Goal: Task Accomplishment & Management: Manage account settings

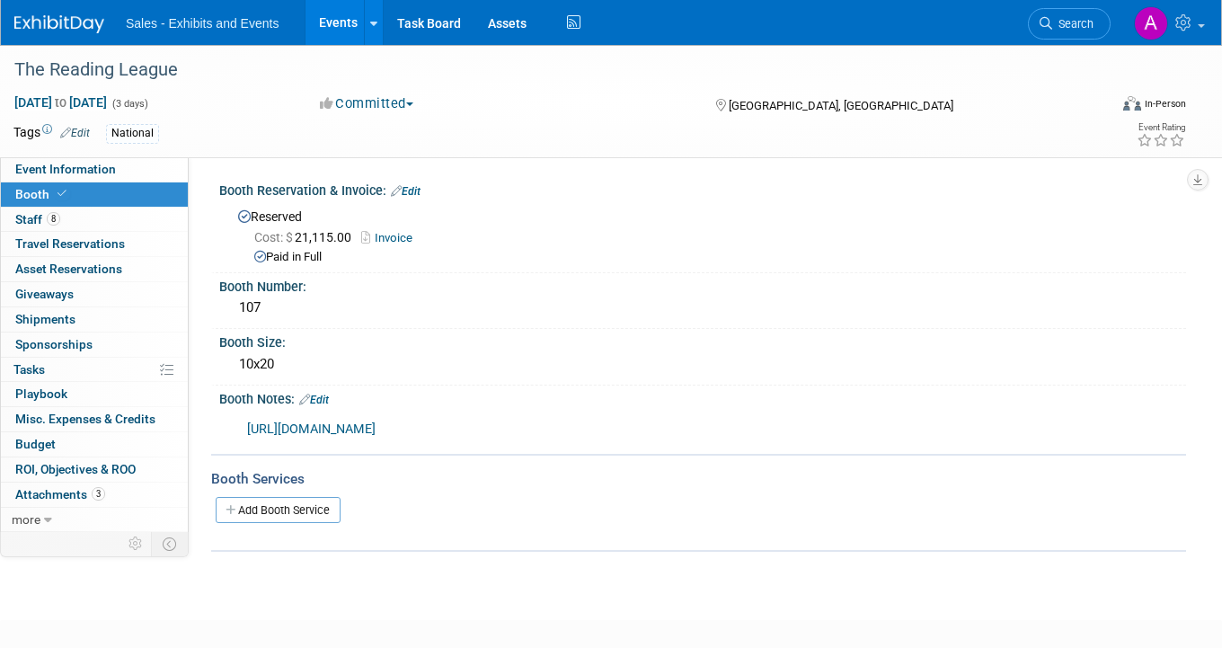
click at [376, 432] on link "[URL][DOMAIN_NAME]" at bounding box center [311, 429] width 129 height 15
click at [376, 431] on link "[URL][DOMAIN_NAME]" at bounding box center [311, 429] width 129 height 15
click at [93, 168] on span "Event Information" at bounding box center [65, 169] width 101 height 14
select select "National"
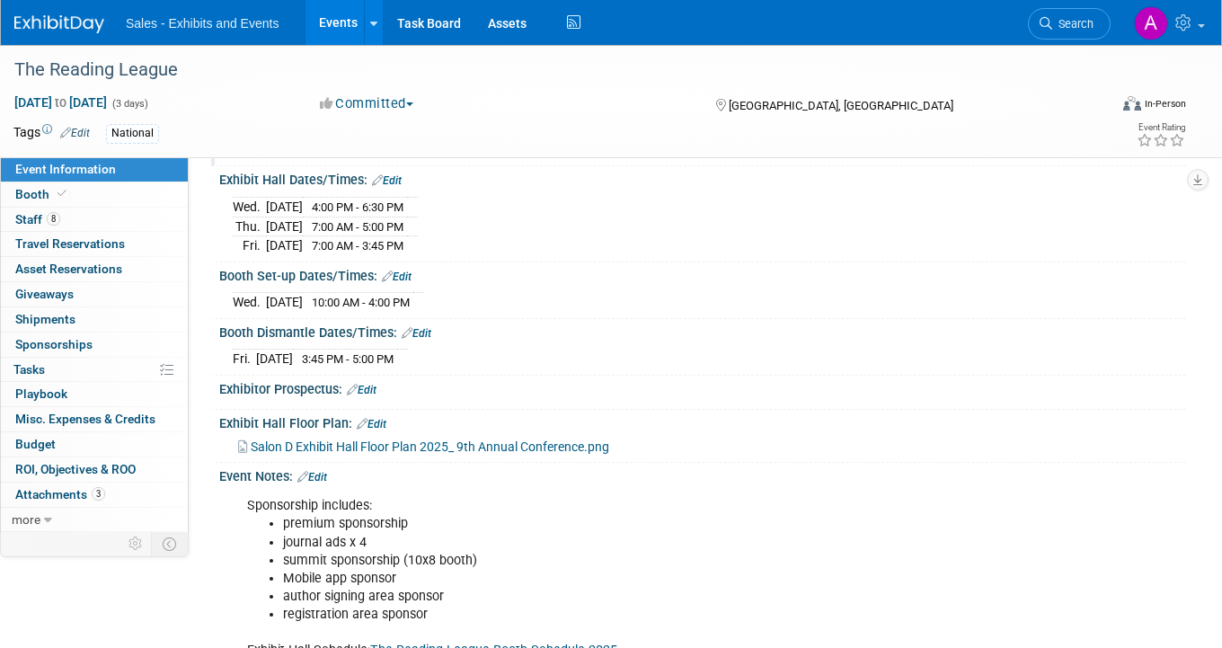
scroll to position [255, 0]
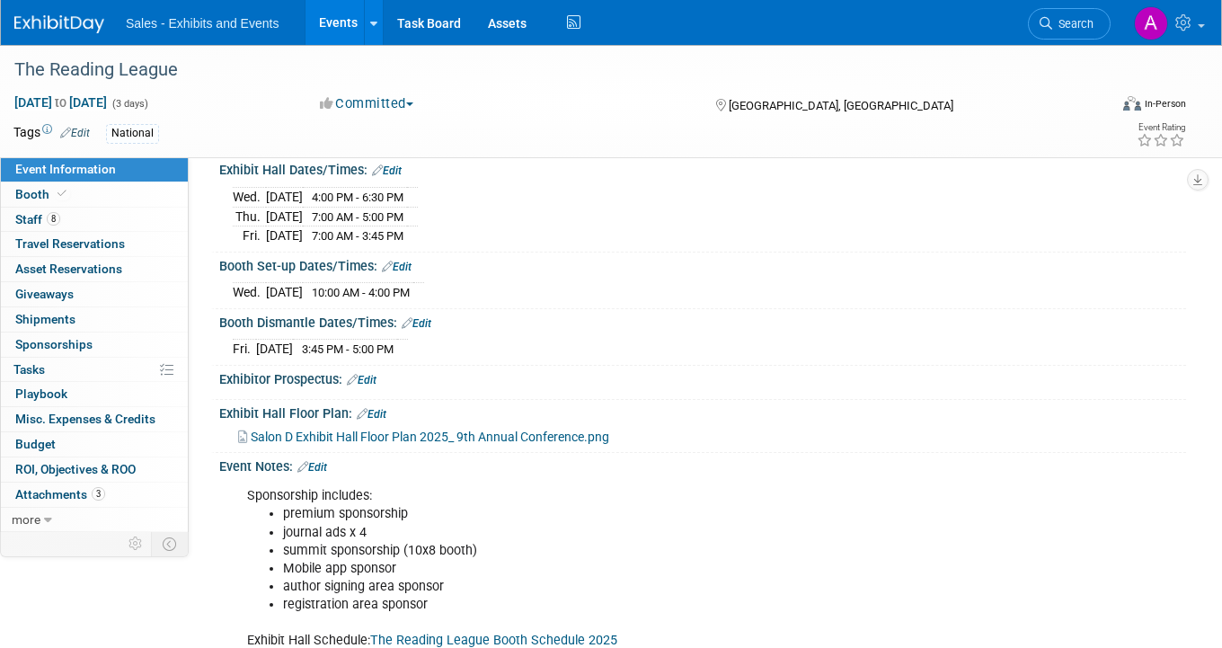
click at [395, 430] on span "Salon D Exhibit Hall Floor Plan 2025_ 9th Annual Conference.png" at bounding box center [430, 437] width 359 height 14
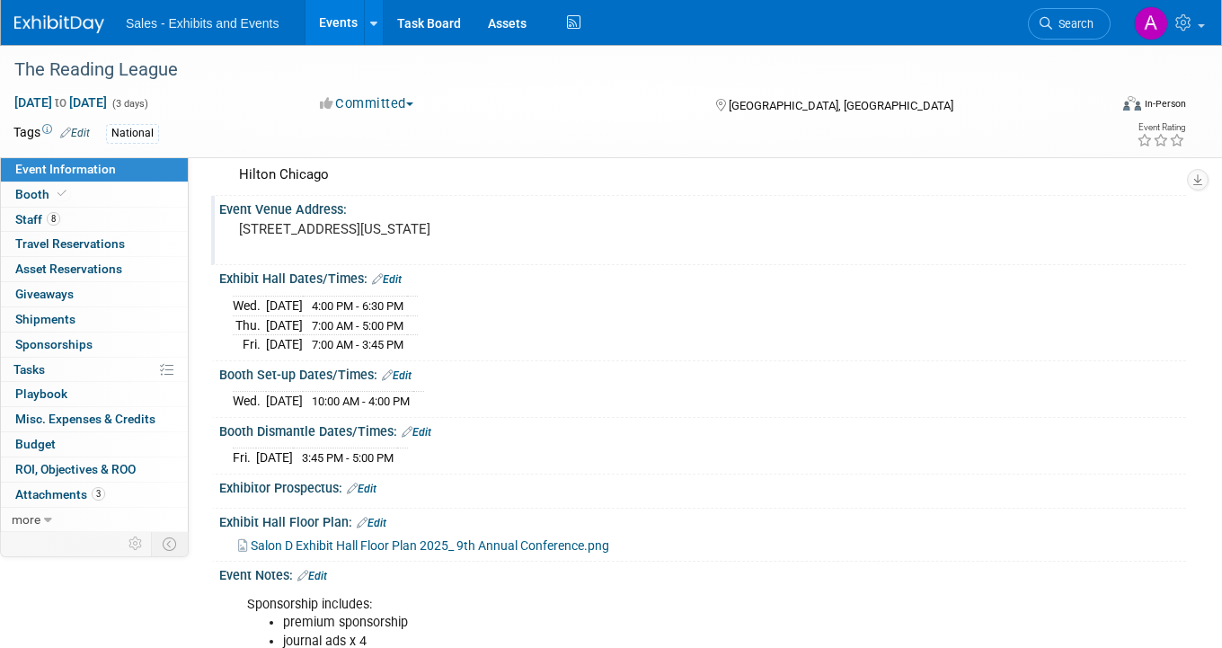
scroll to position [152, 0]
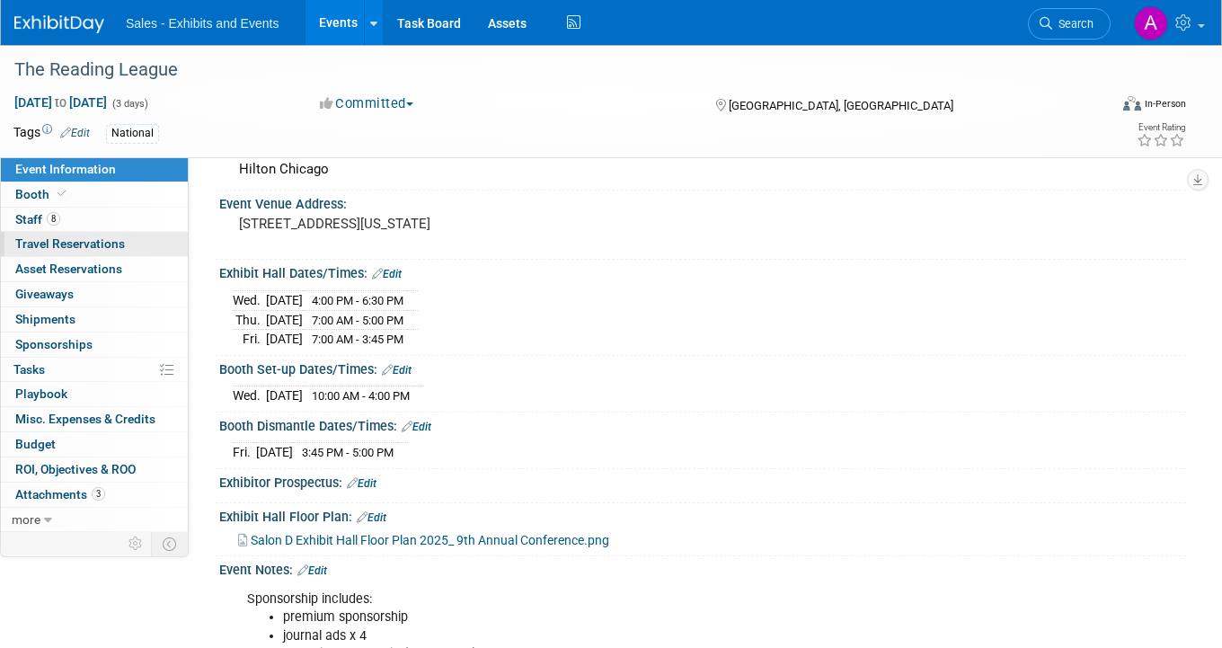
click at [79, 244] on span "Travel Reservations 0" at bounding box center [70, 243] width 110 height 14
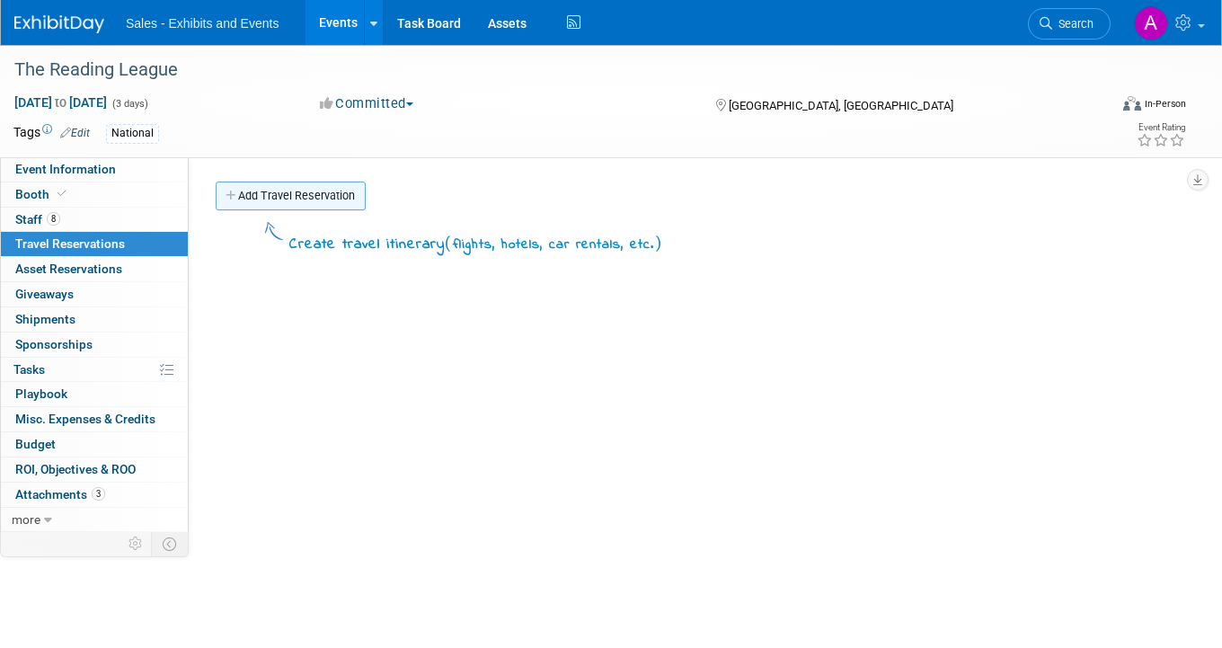
click at [342, 191] on link "Add Travel Reservation" at bounding box center [291, 196] width 150 height 29
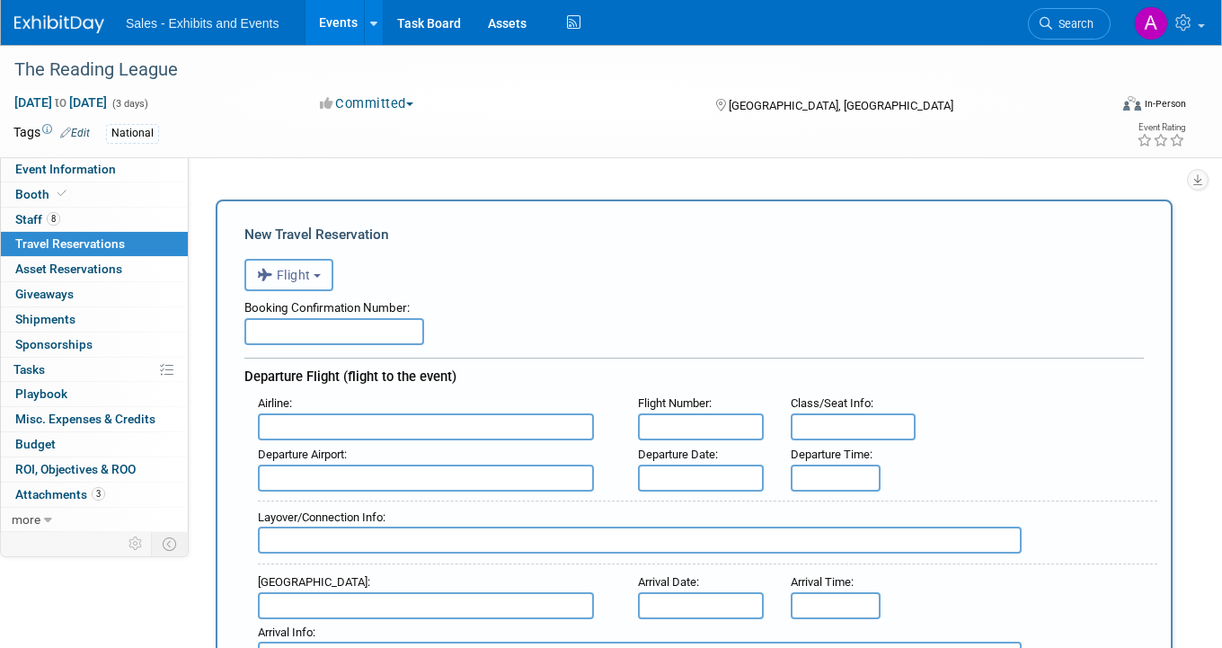
click at [299, 270] on span "Flight" at bounding box center [284, 275] width 54 height 14
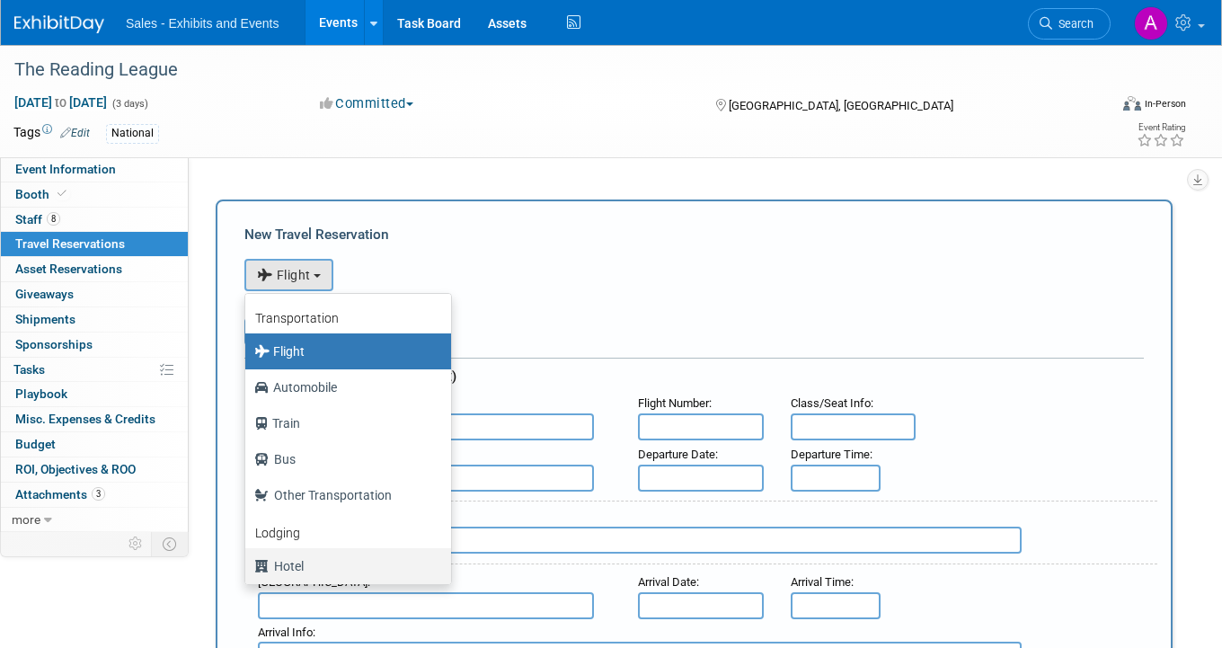
click at [306, 557] on label "Hotel" at bounding box center [343, 566] width 179 height 29
click at [248, 558] on input "Hotel" at bounding box center [242, 564] width 12 height 12
select select "6"
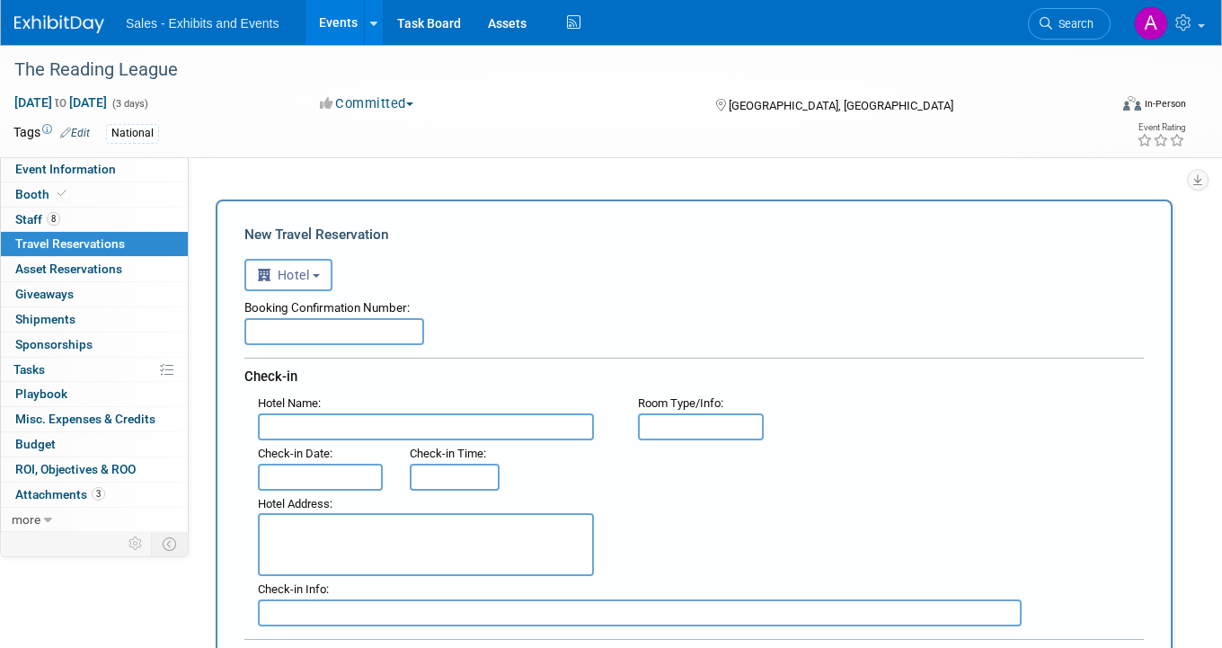
click at [387, 433] on input "text" at bounding box center [426, 426] width 336 height 27
click at [349, 477] on input "text" at bounding box center [320, 477] width 125 height 27
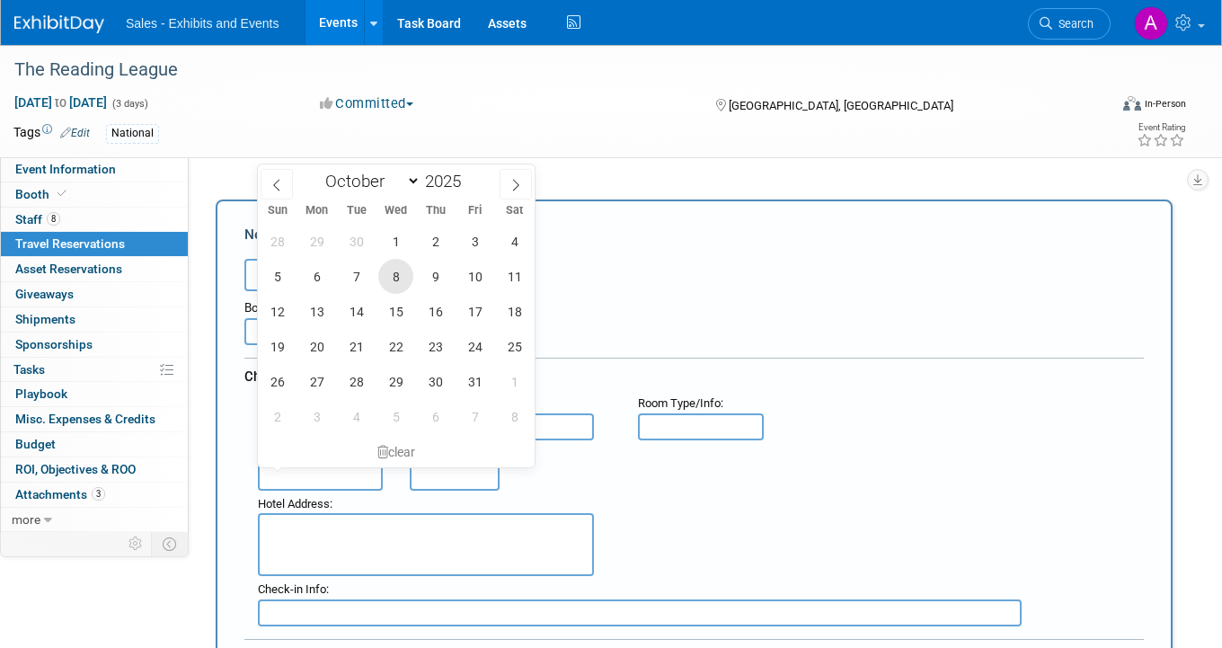
click at [395, 271] on span "8" at bounding box center [395, 276] width 35 height 35
type input "Oct 8, 2025"
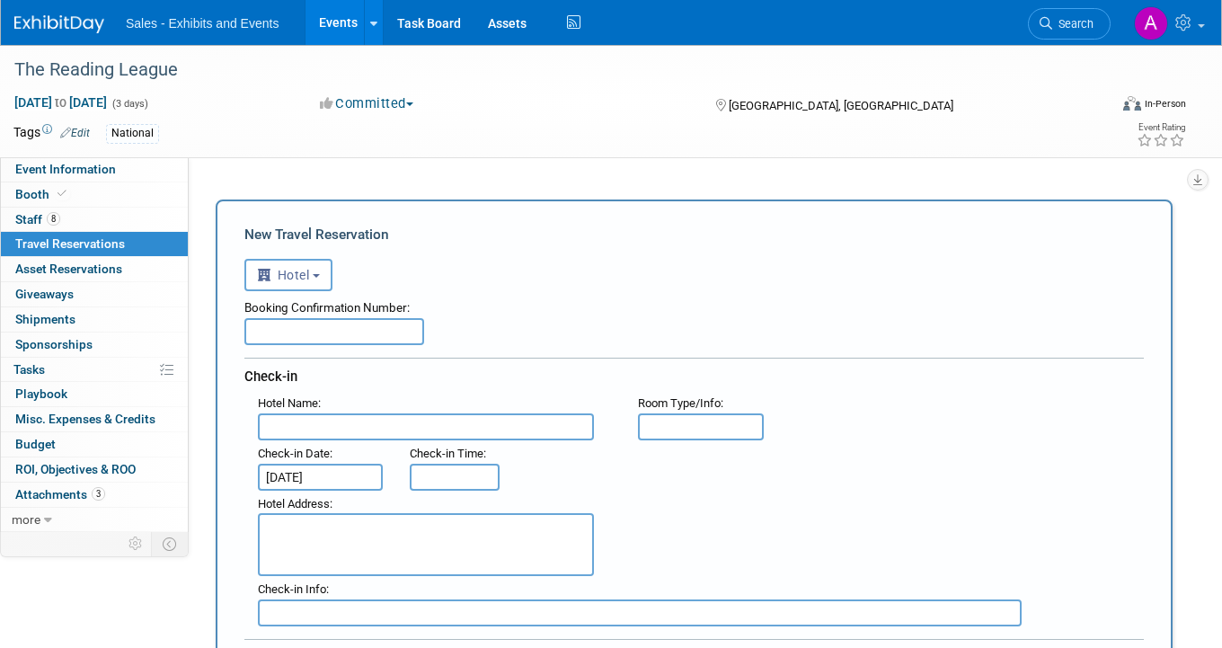
click at [457, 474] on input "text" at bounding box center [455, 477] width 90 height 27
type input "3:00 PM"
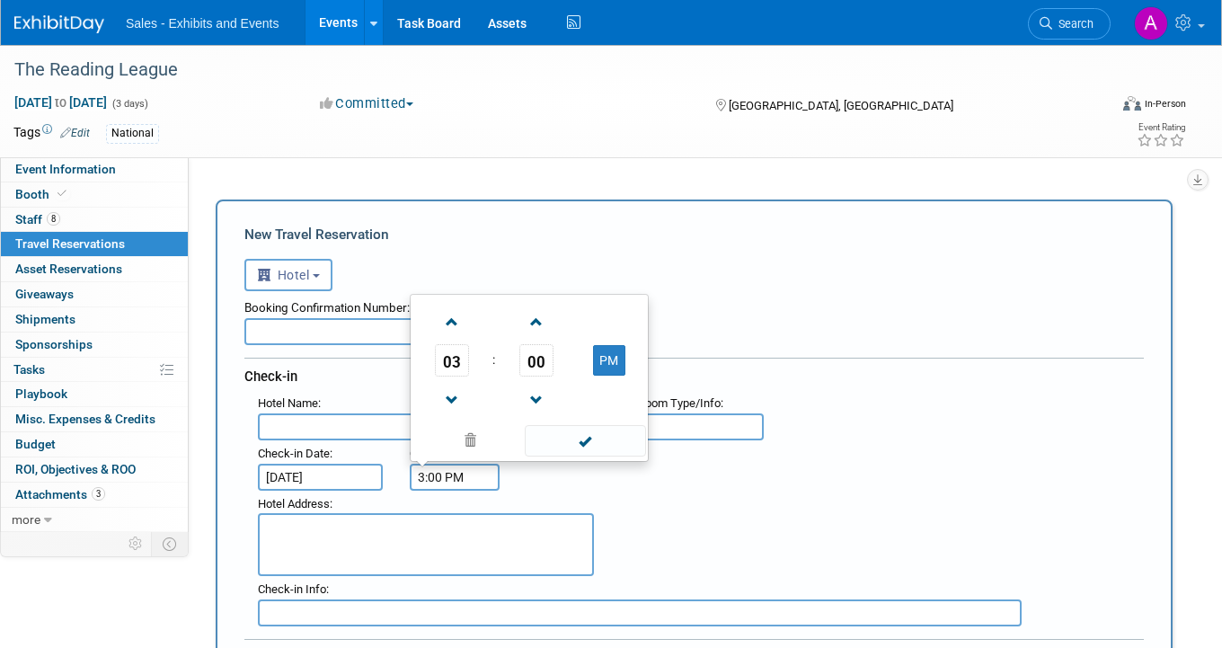
click at [522, 244] on div "New Travel Reservation" at bounding box center [694, 235] width 900 height 20
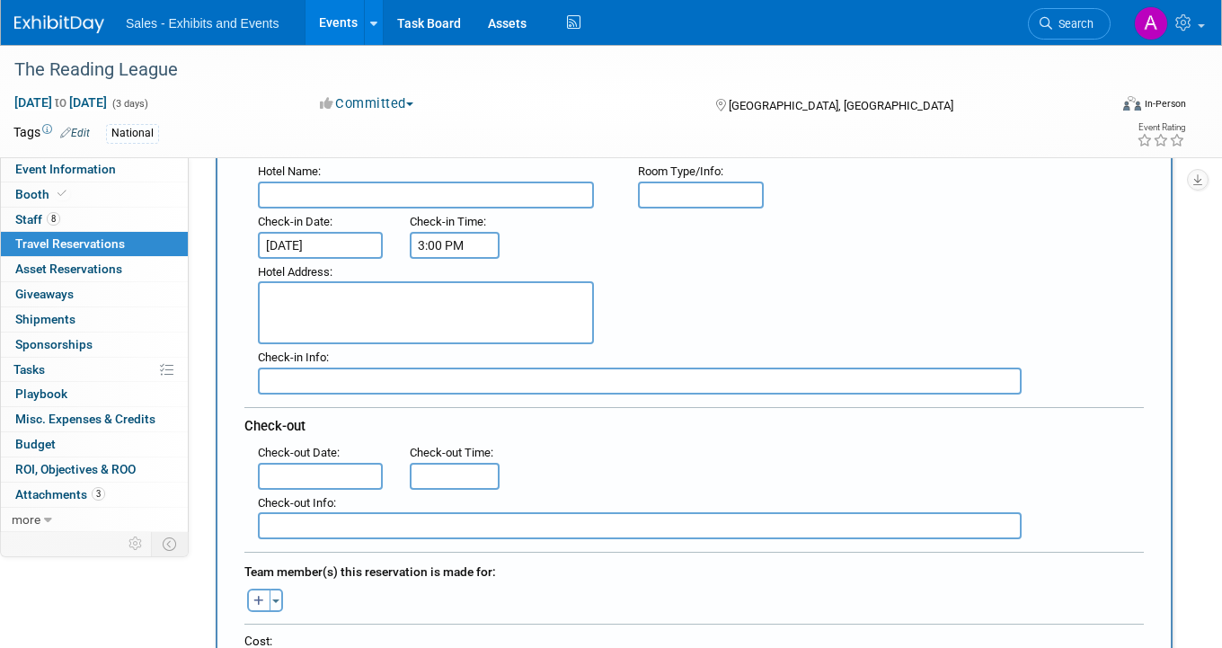
scroll to position [292, 0]
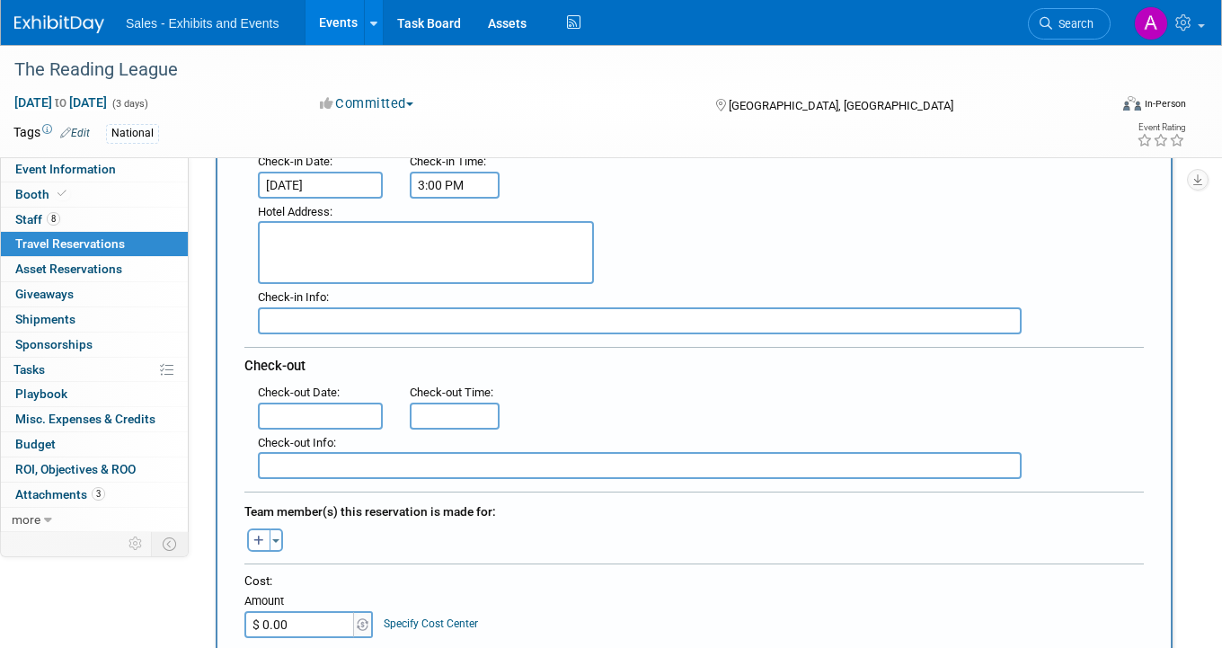
click at [358, 413] on input "text" at bounding box center [320, 416] width 125 height 27
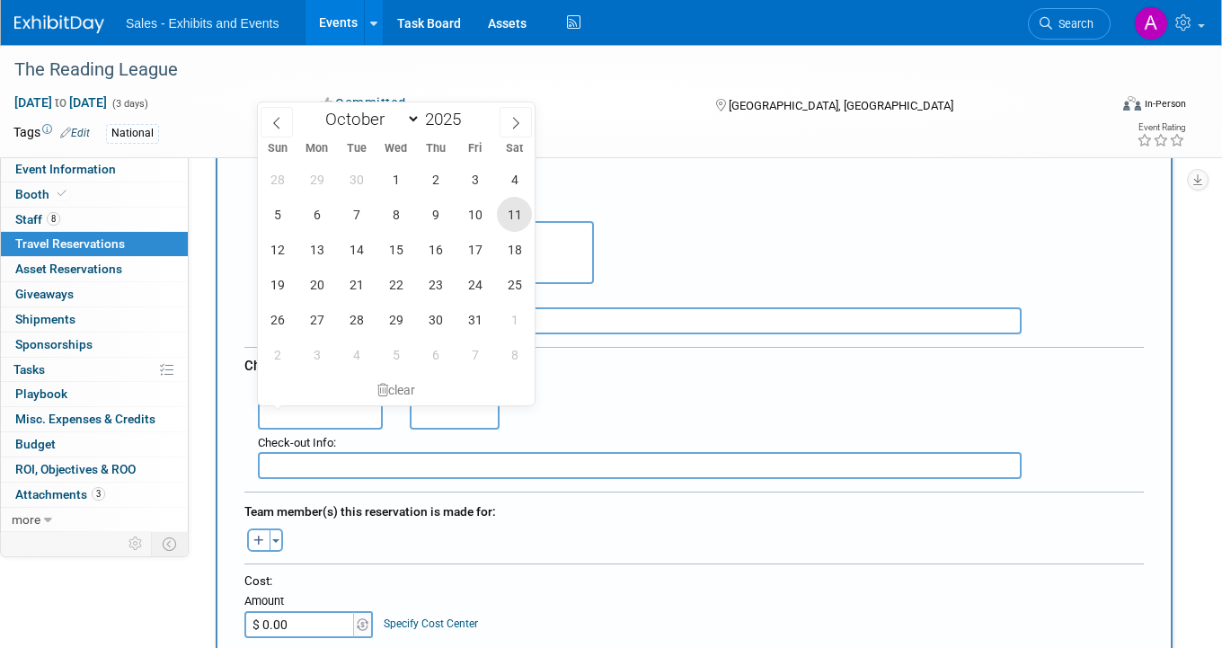
click at [518, 221] on span "11" at bounding box center [514, 214] width 35 height 35
type input "Oct 11, 2025"
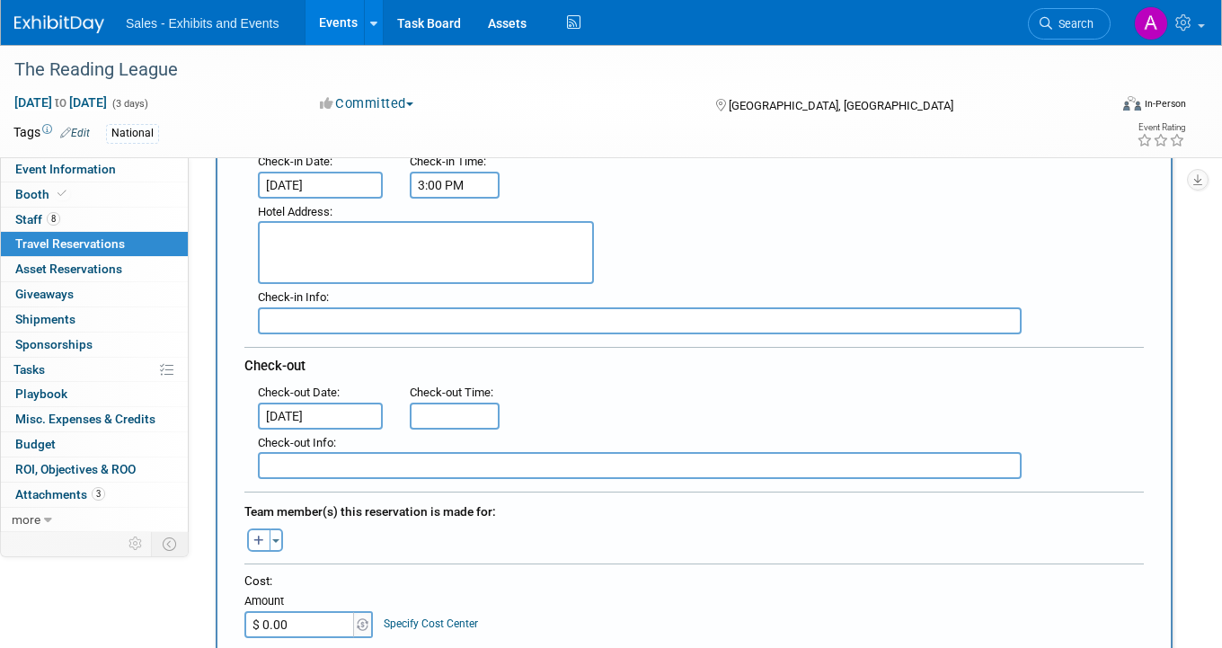
click at [537, 387] on div ": Check-out Date : Oct 11, 2025 Check-out Time :" at bounding box center [700, 404] width 913 height 50
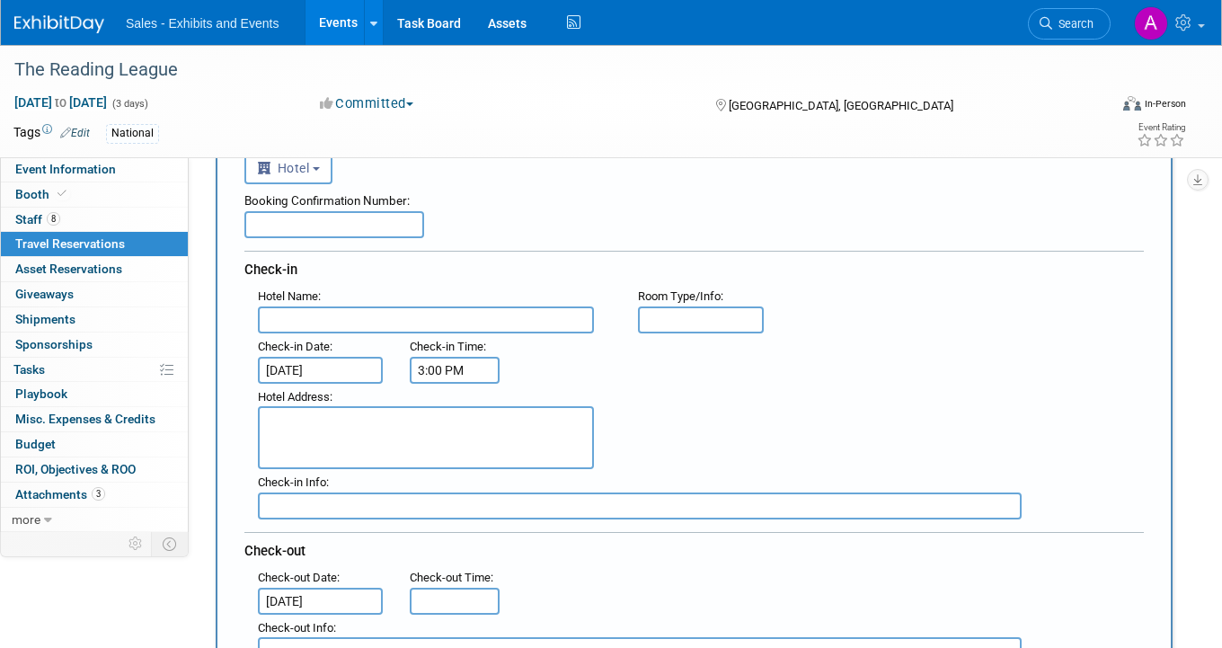
scroll to position [70, 0]
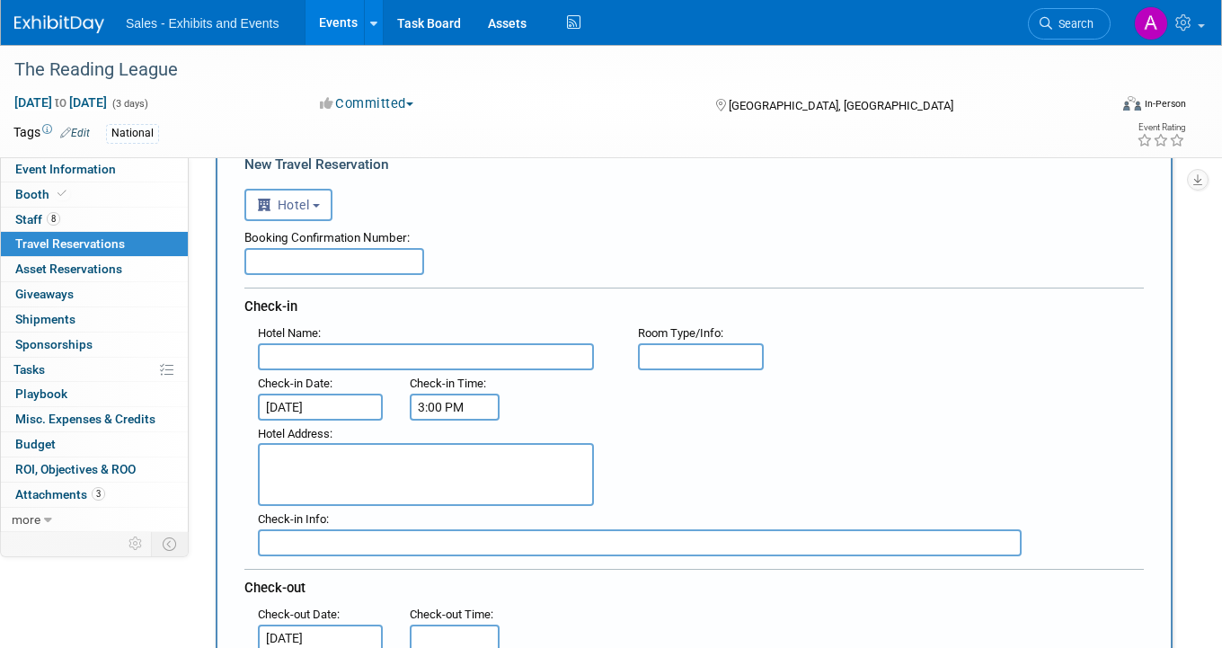
click at [369, 356] on input "text" at bounding box center [426, 356] width 336 height 27
type input "Hilton Chicago"
click at [519, 327] on div "Hotel Name :" at bounding box center [434, 334] width 353 height 20
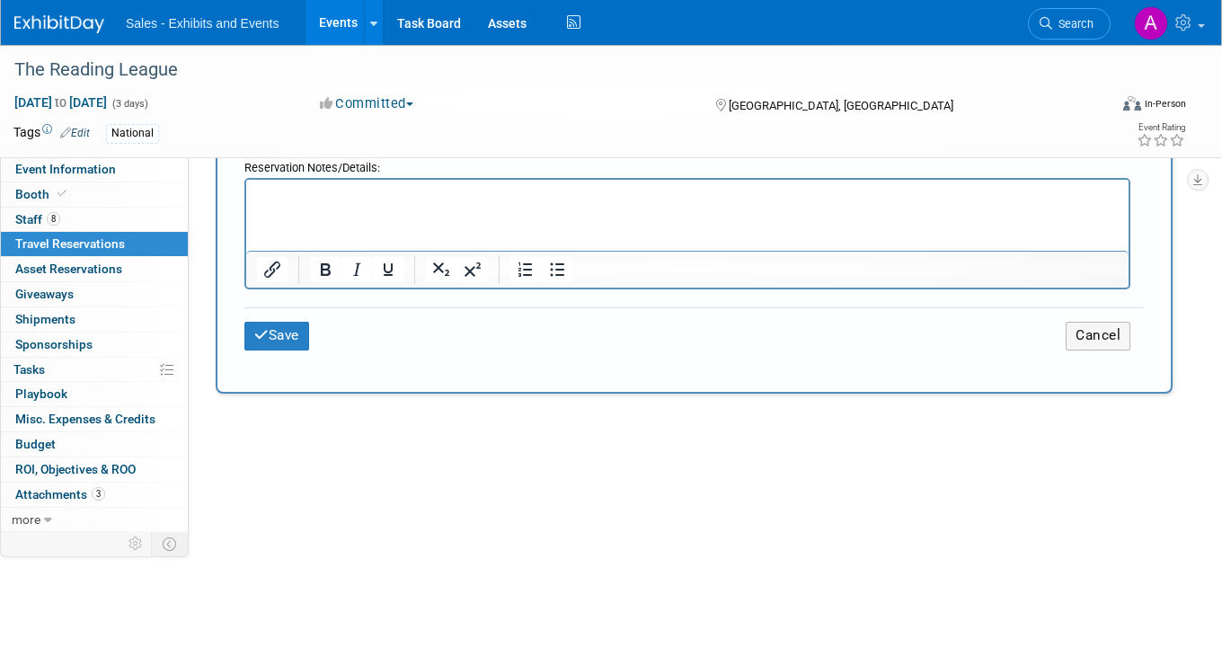
scroll to position [982, 0]
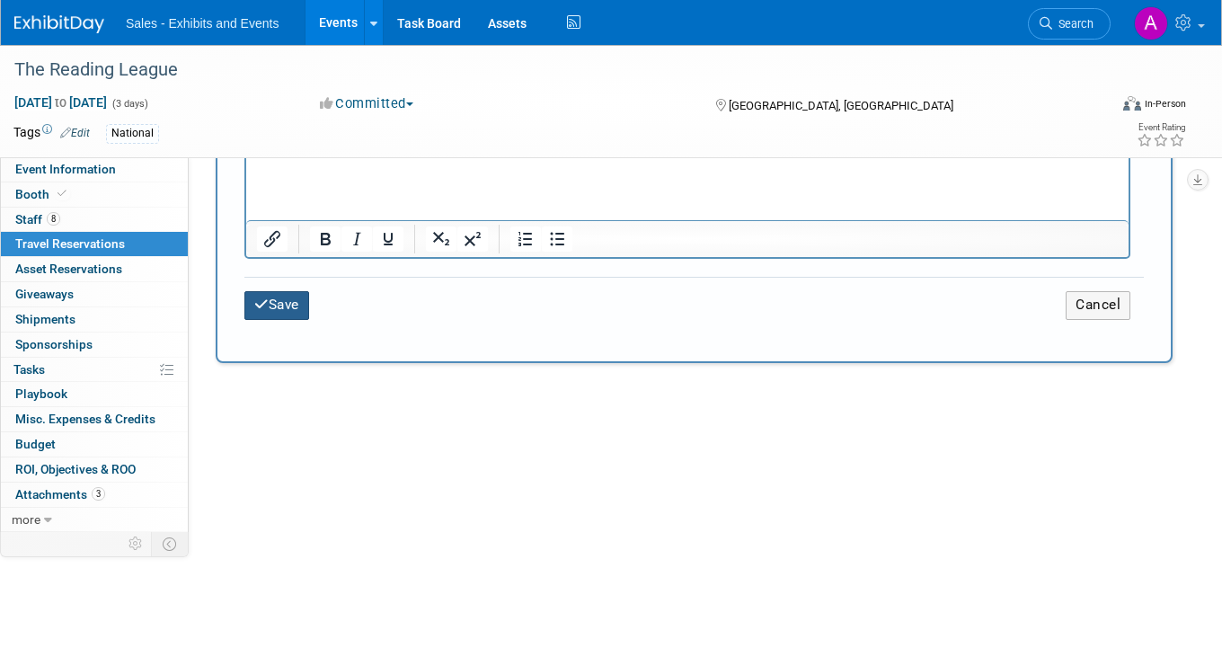
click at [285, 300] on button "Save" at bounding box center [276, 305] width 65 height 28
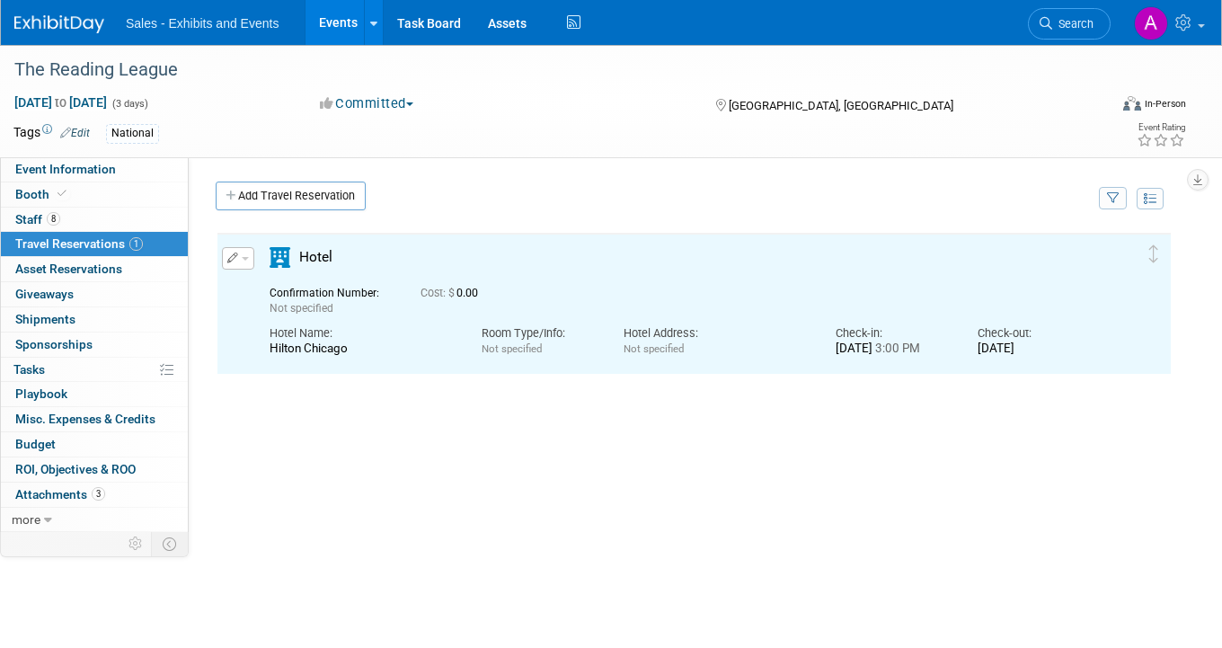
scroll to position [0, 0]
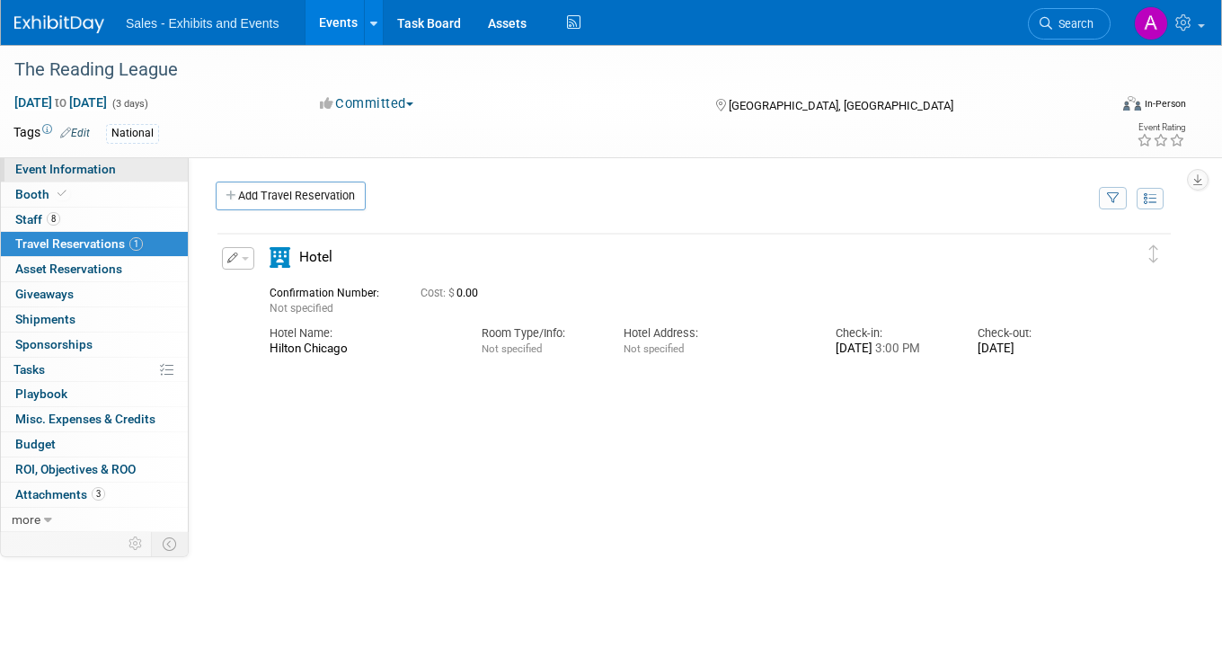
click at [102, 166] on span "Event Information" at bounding box center [65, 169] width 101 height 14
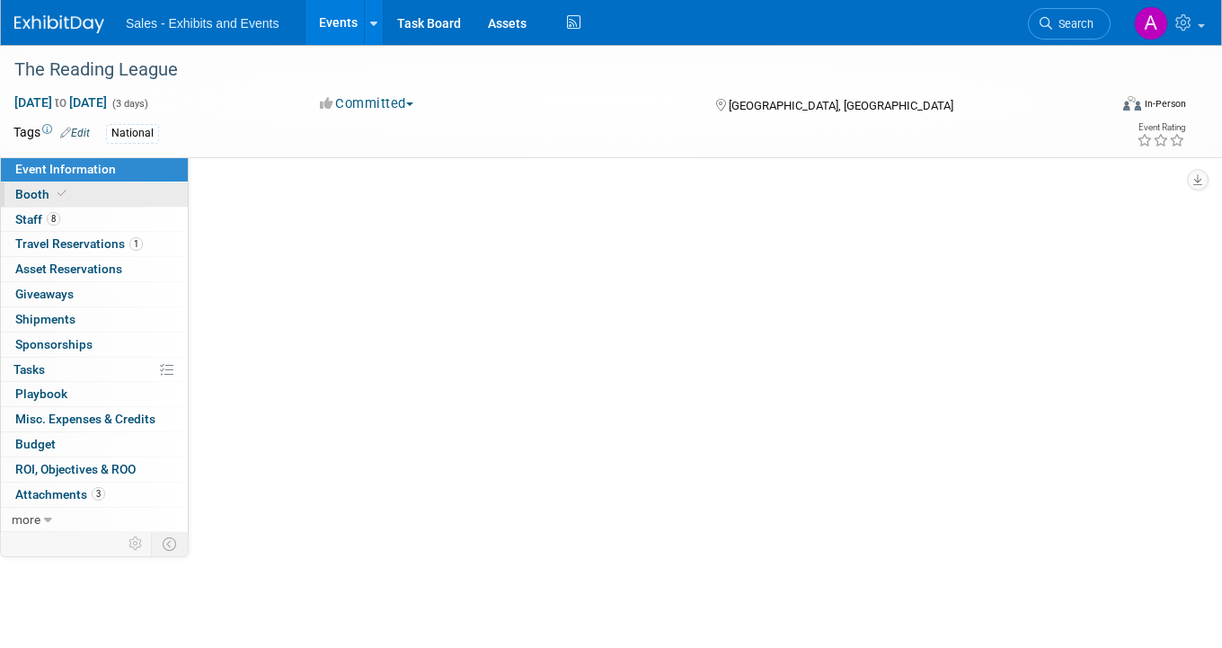
select select "National"
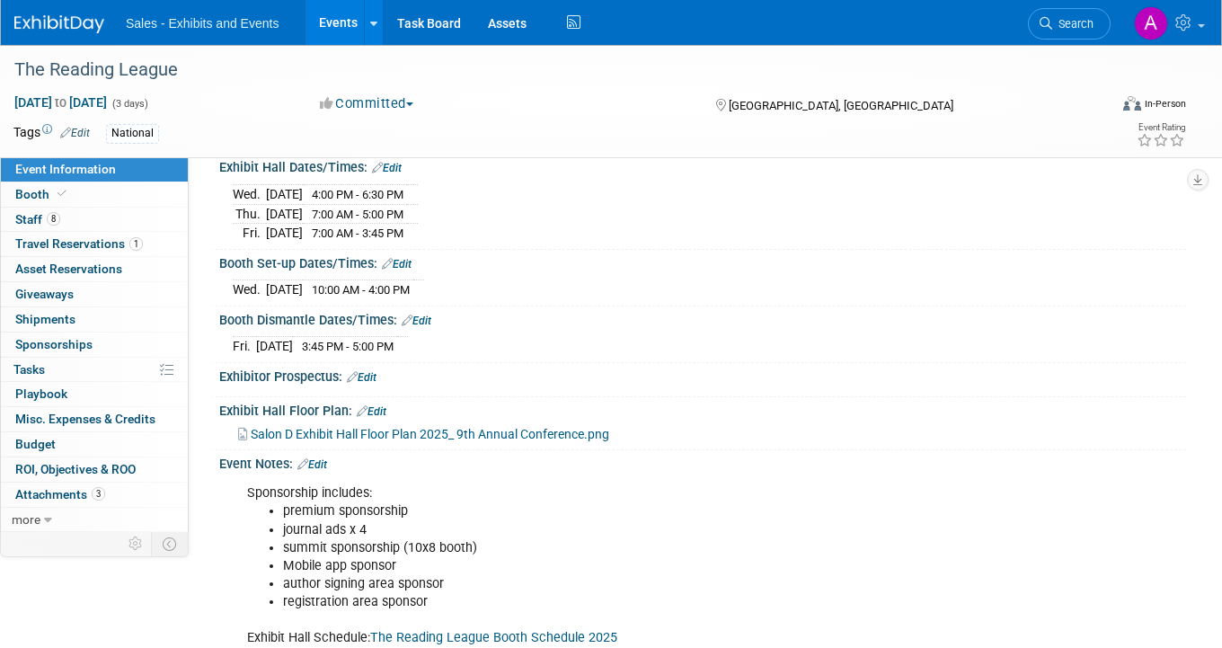
scroll to position [228, 0]
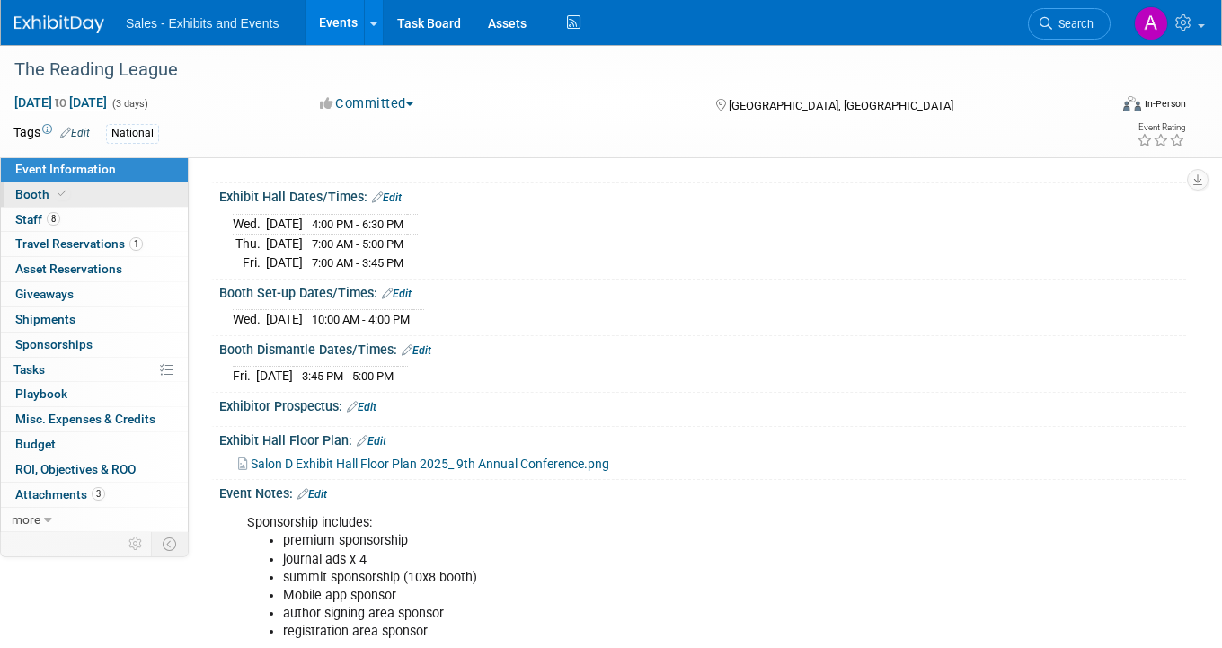
click at [67, 196] on span at bounding box center [62, 193] width 16 height 13
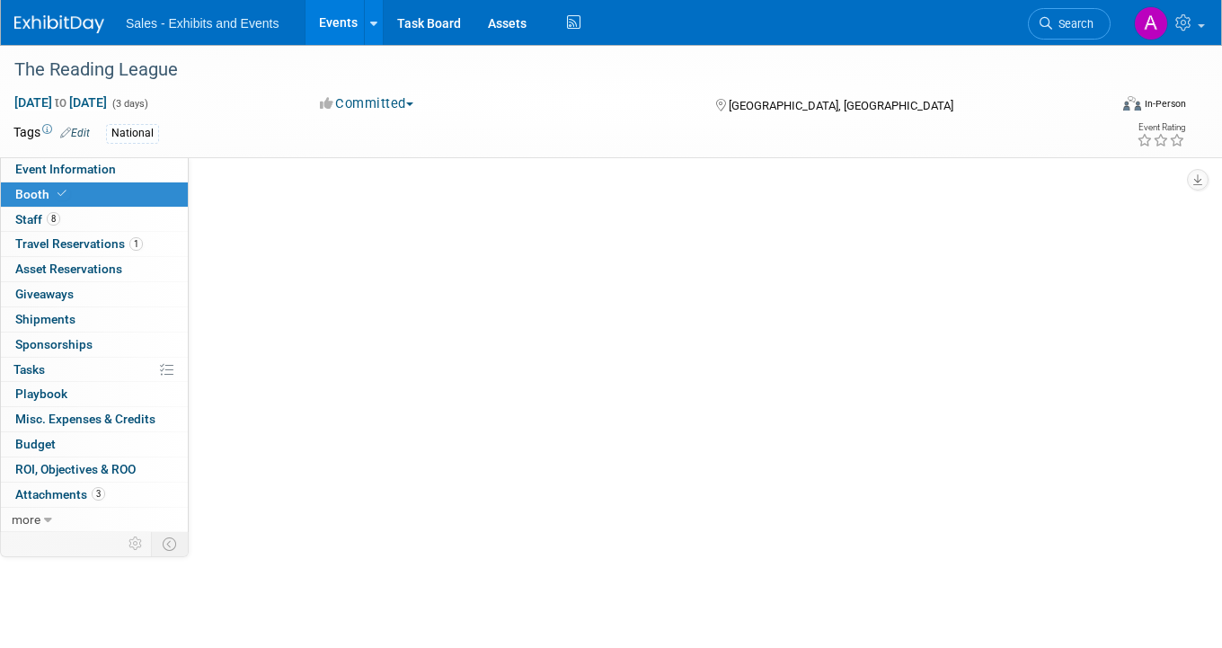
scroll to position [0, 0]
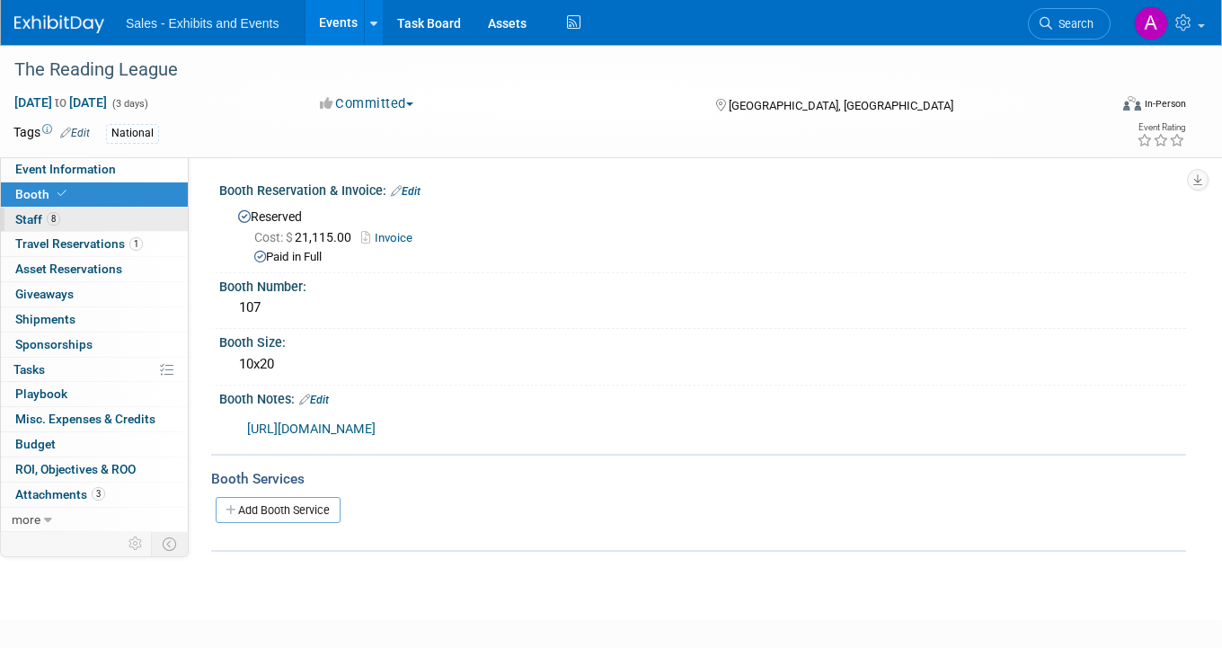
click at [93, 222] on link "8 Staff 8" at bounding box center [94, 220] width 187 height 24
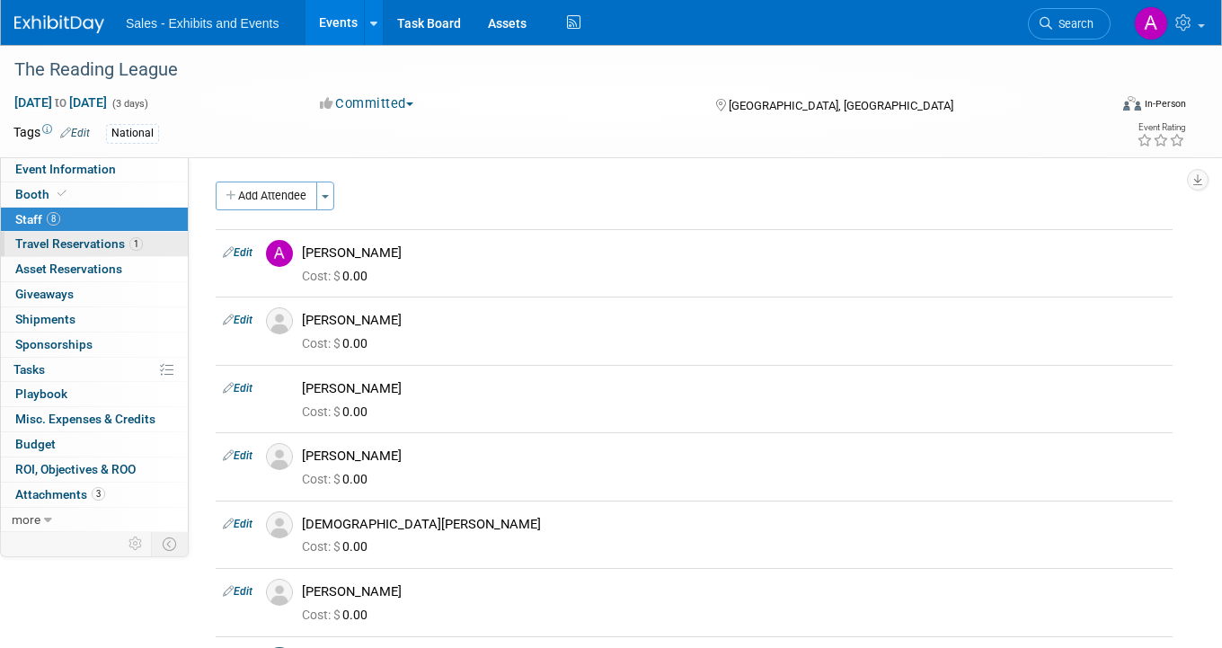
click at [87, 246] on span "Travel Reservations 1" at bounding box center [79, 243] width 128 height 14
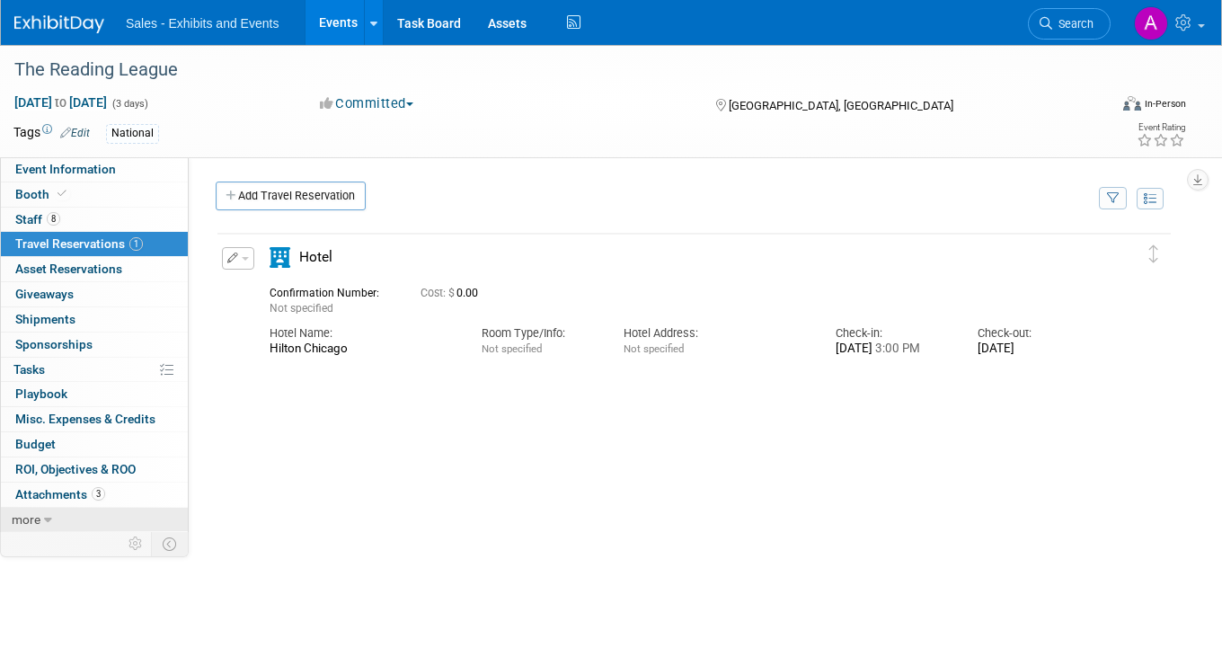
click at [46, 525] on link "more" at bounding box center [94, 520] width 187 height 24
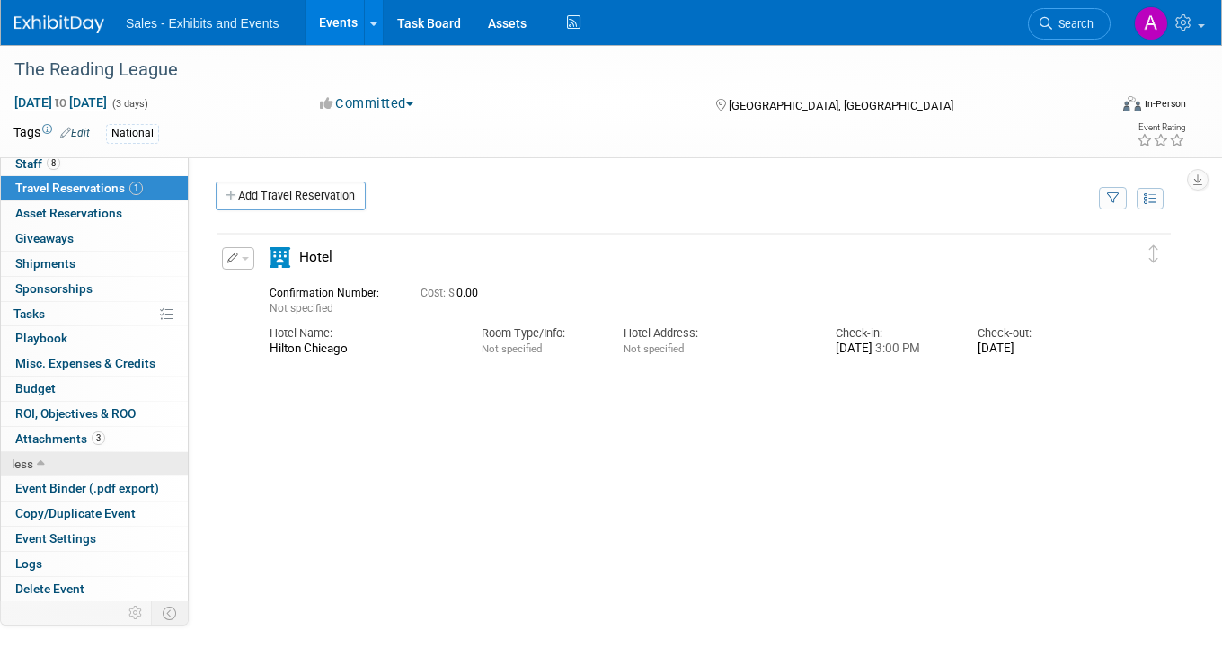
scroll to position [56, 0]
click at [68, 493] on span "Event Binder (.pdf export)" at bounding box center [87, 488] width 144 height 14
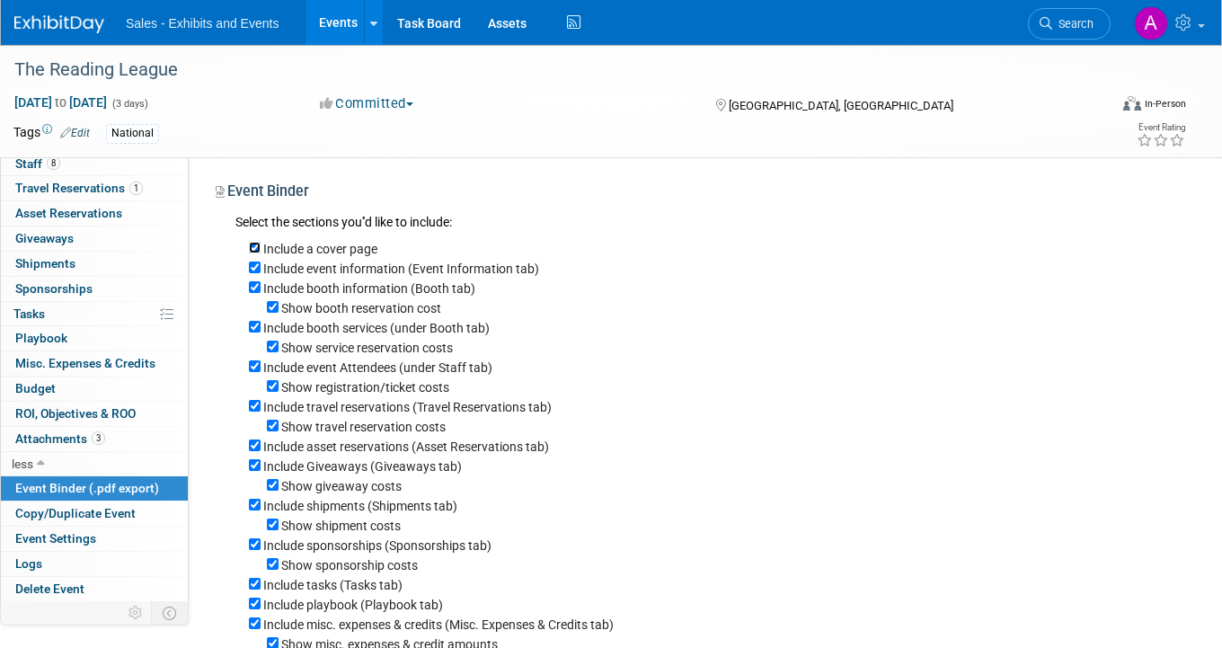
click at [252, 245] on input "Include a cover page" at bounding box center [255, 248] width 12 height 12
checkbox input "false"
click at [271, 307] on input "Show booth reservation cost" at bounding box center [273, 307] width 12 height 12
checkbox input "false"
click at [253, 326] on input "Include booth services (under Booth tab)" at bounding box center [255, 327] width 12 height 12
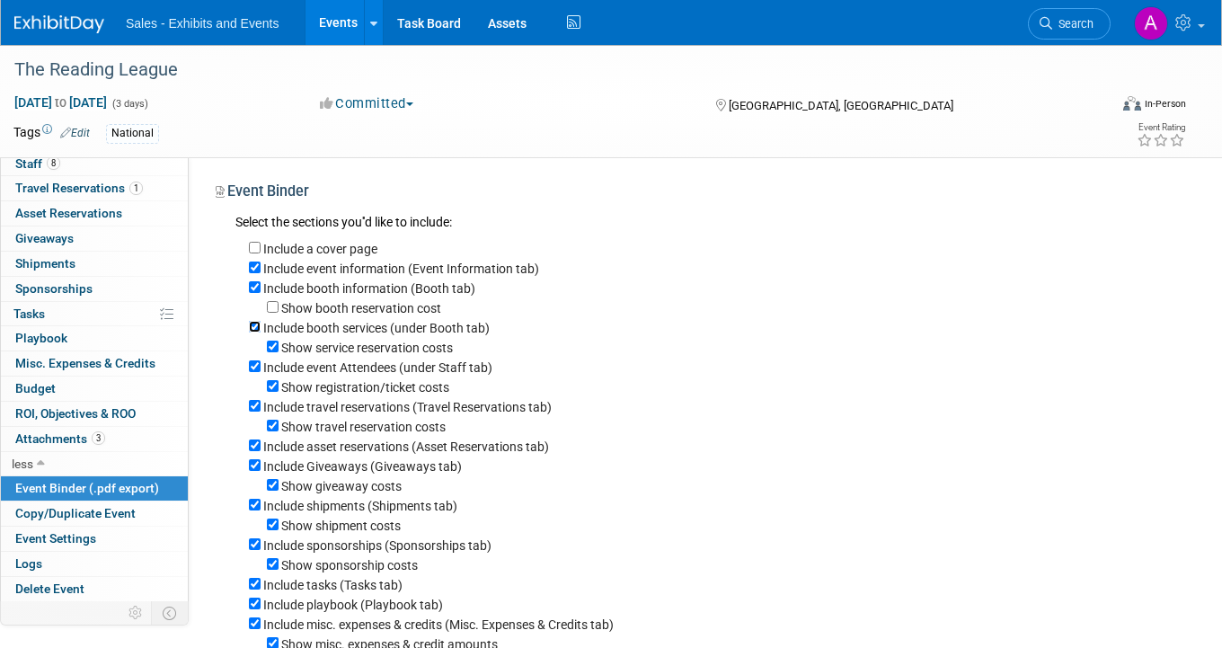
checkbox input "false"
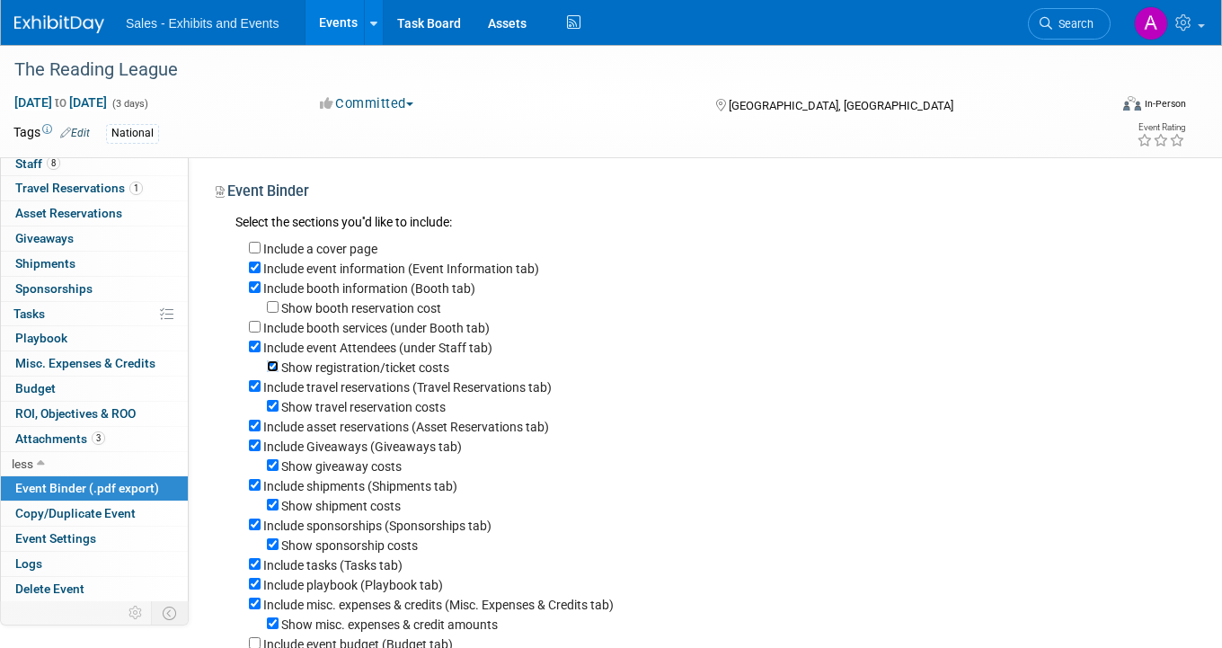
click at [275, 367] on input "Show registration/ticket costs" at bounding box center [273, 366] width 12 height 12
checkbox input "false"
click at [276, 405] on input "Show travel reservation costs" at bounding box center [273, 406] width 12 height 12
checkbox input "false"
click at [253, 429] on input "Include asset reservations (Asset Reservations tab)" at bounding box center [255, 426] width 12 height 12
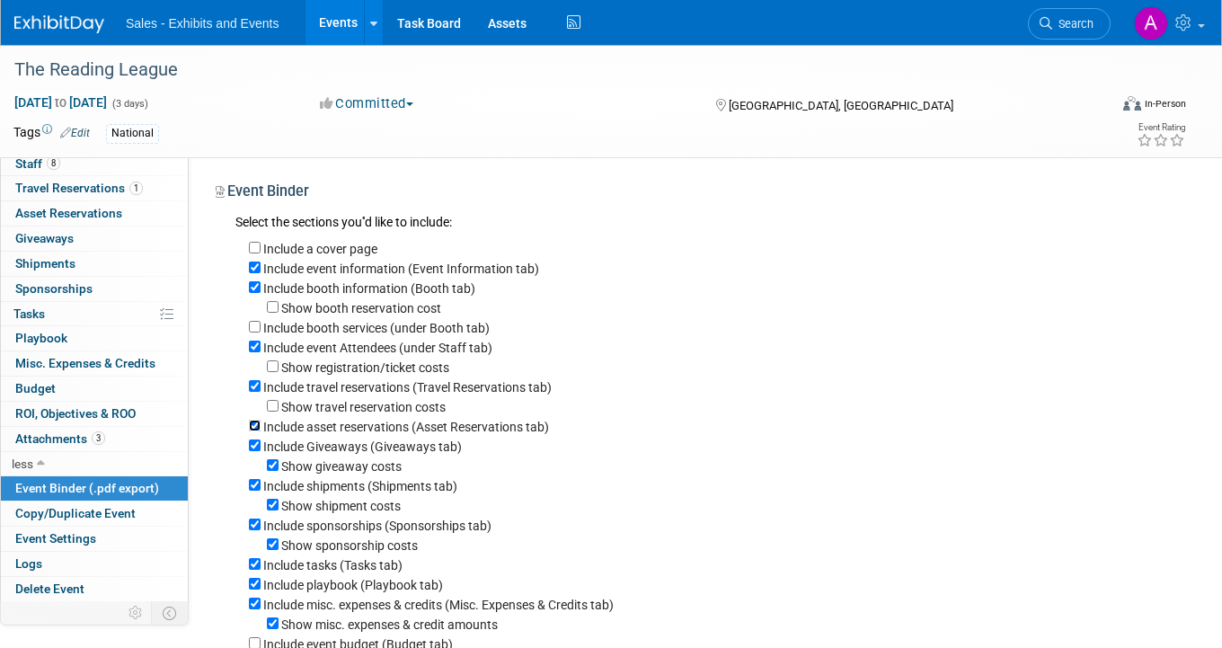
checkbox input "false"
click at [254, 447] on input "Include Giveaways (Giveaways tab)" at bounding box center [255, 446] width 12 height 12
checkbox input "false"
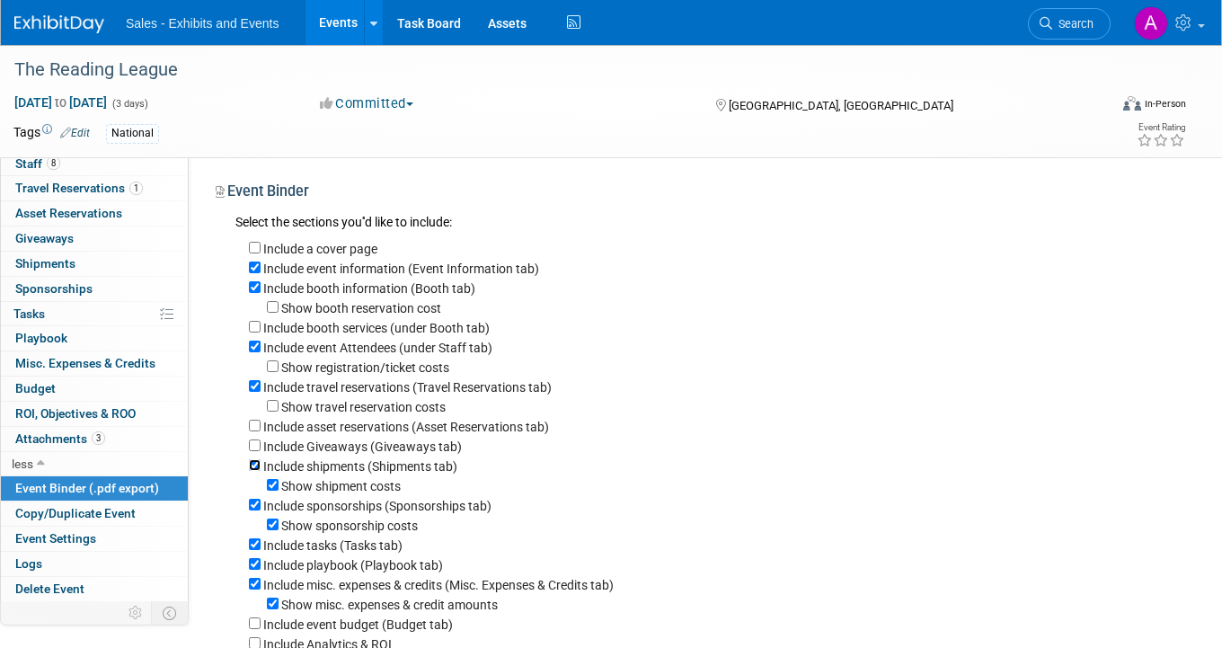
click at [254, 469] on input "Include shipments (Shipments tab)" at bounding box center [255, 465] width 12 height 12
checkbox input "false"
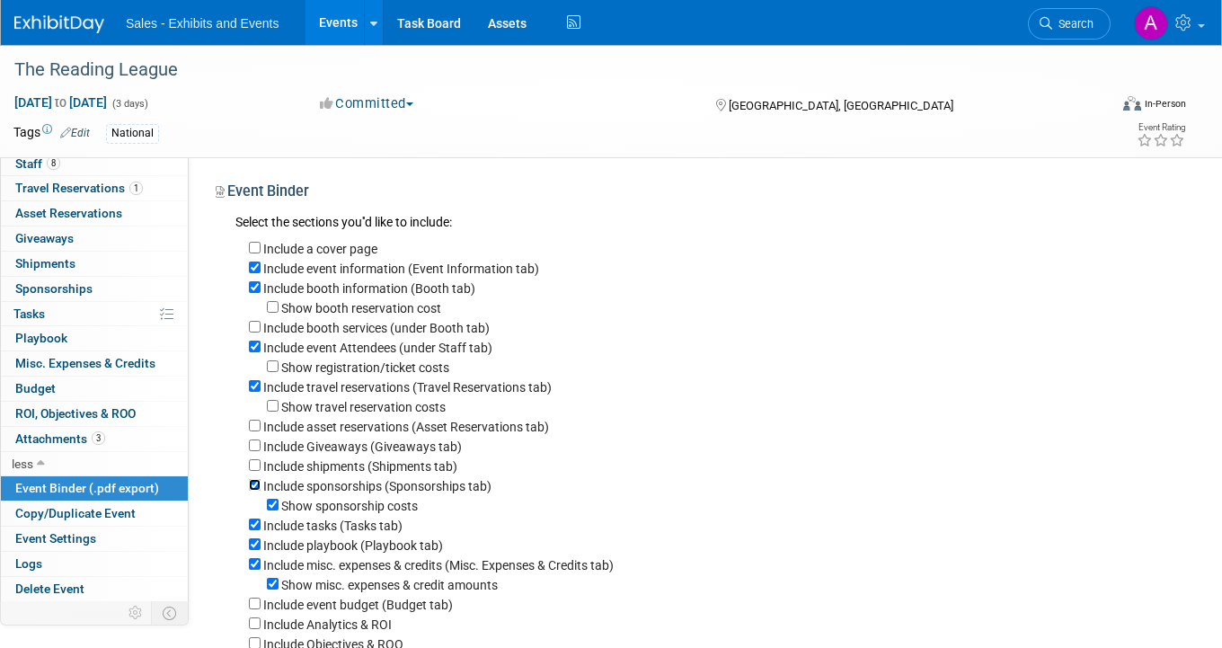
click at [254, 489] on input "Include sponsorships (Sponsorships tab)" at bounding box center [255, 485] width 12 height 12
checkbox input "false"
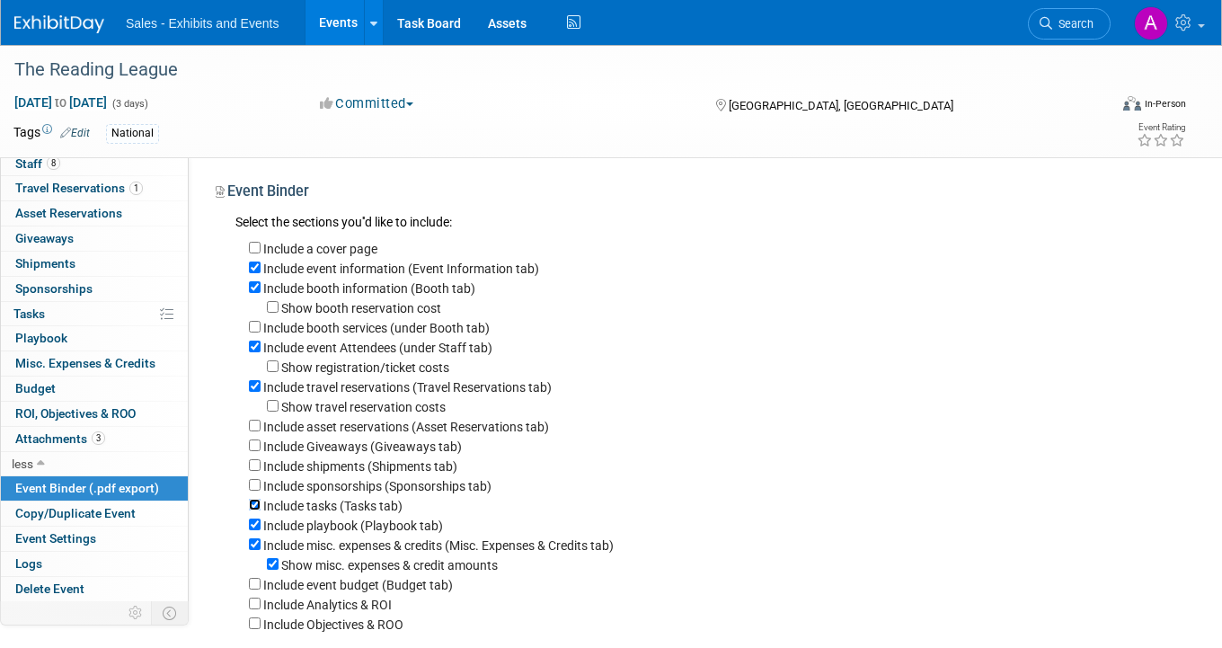
click at [254, 511] on input "Include tasks (Tasks tab)" at bounding box center [255, 505] width 12 height 12
checkbox input "false"
click at [254, 526] on input "Include playbook (Playbook tab)" at bounding box center [255, 525] width 12 height 12
checkbox input "false"
click at [254, 548] on input "Include misc. expenses & credits (Misc. Expenses & Credits tab)" at bounding box center [255, 544] width 12 height 12
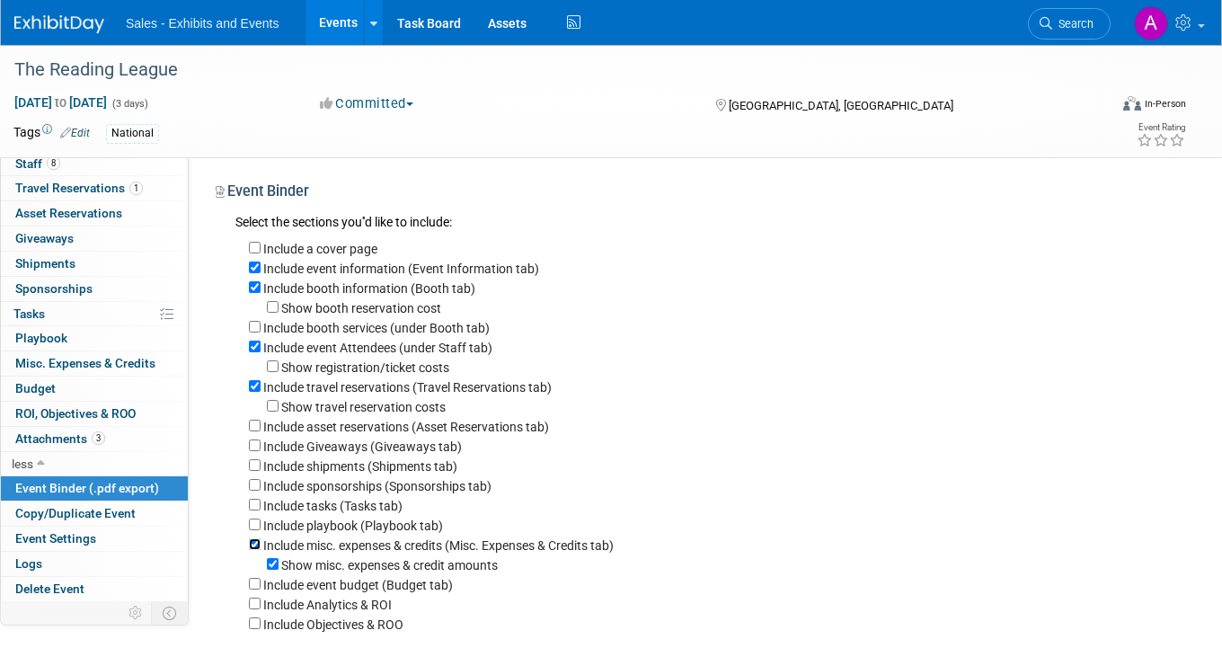
checkbox input "false"
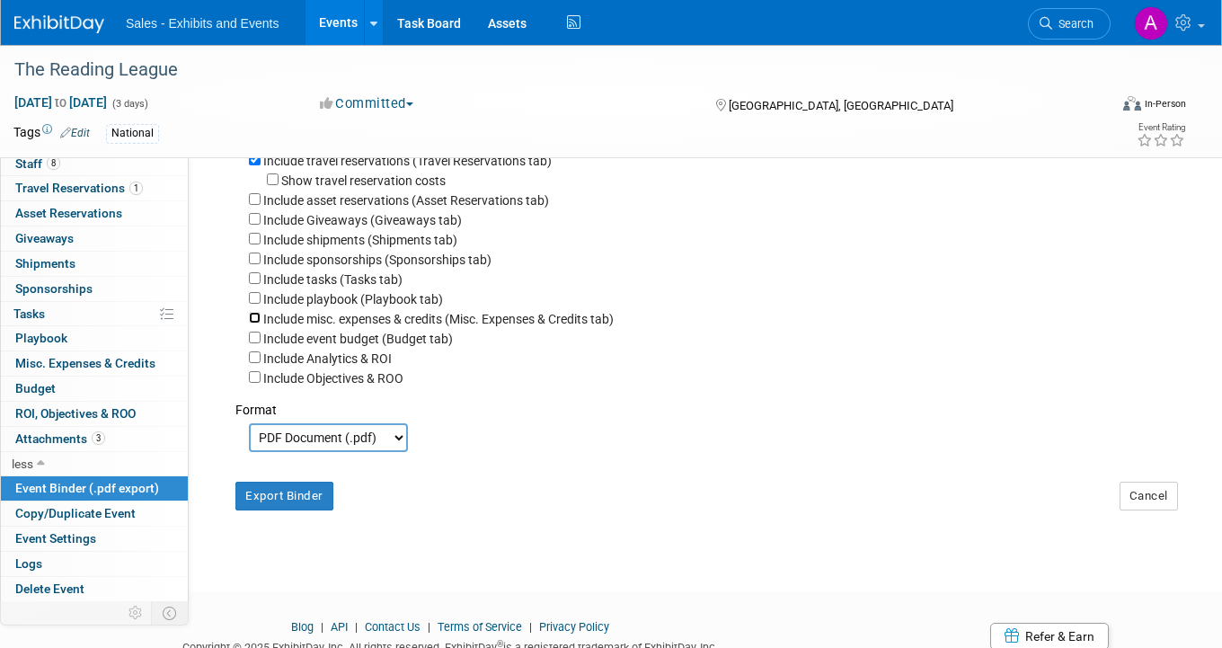
scroll to position [230, 0]
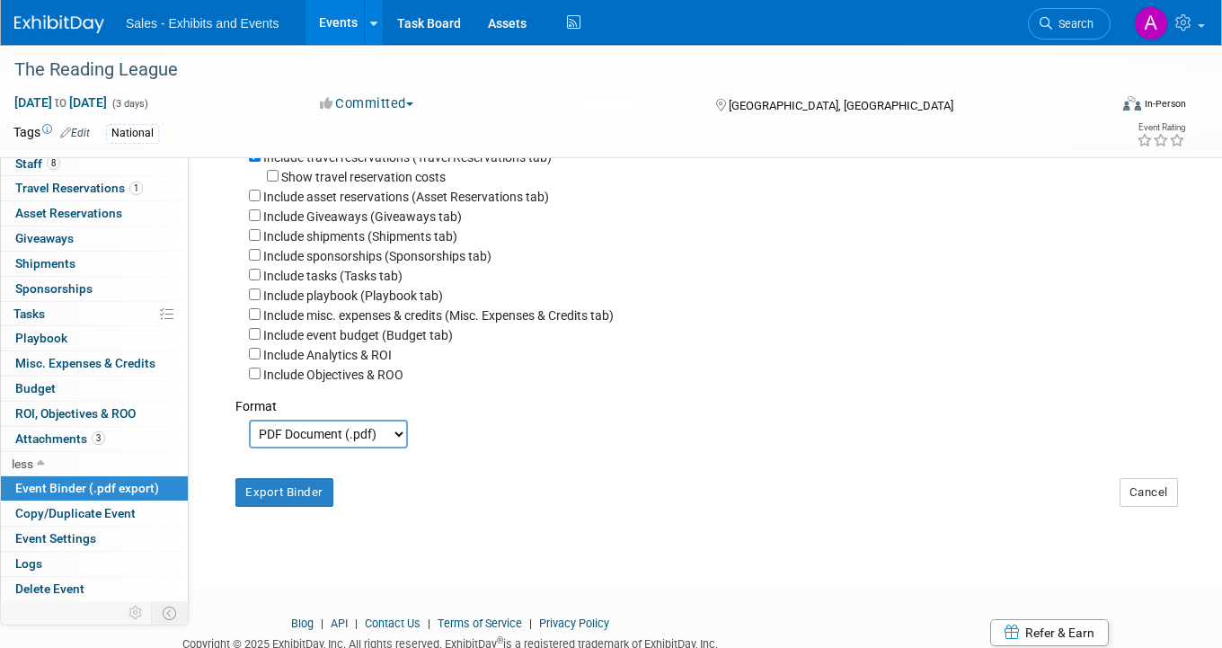
click at [288, 485] on div "Export Binder" at bounding box center [302, 486] width 161 height 42
click at [287, 495] on button "Export Binder" at bounding box center [284, 492] width 98 height 29
click at [1086, 31] on link "Search" at bounding box center [1069, 23] width 83 height 31
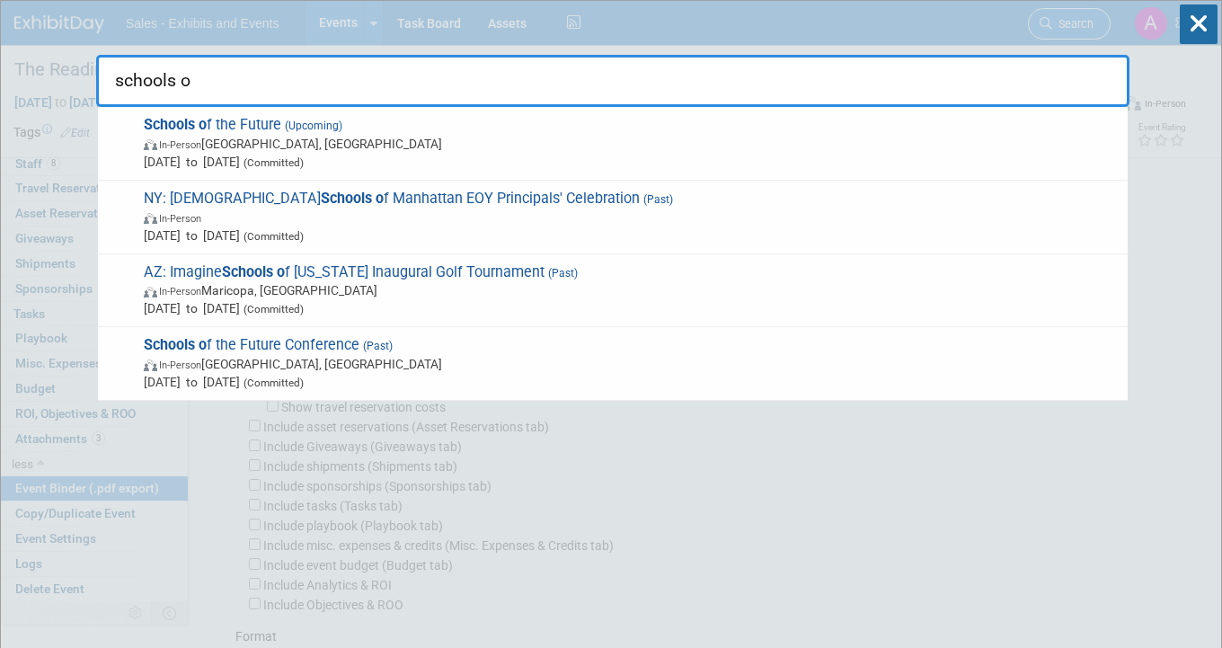
type input "schools of"
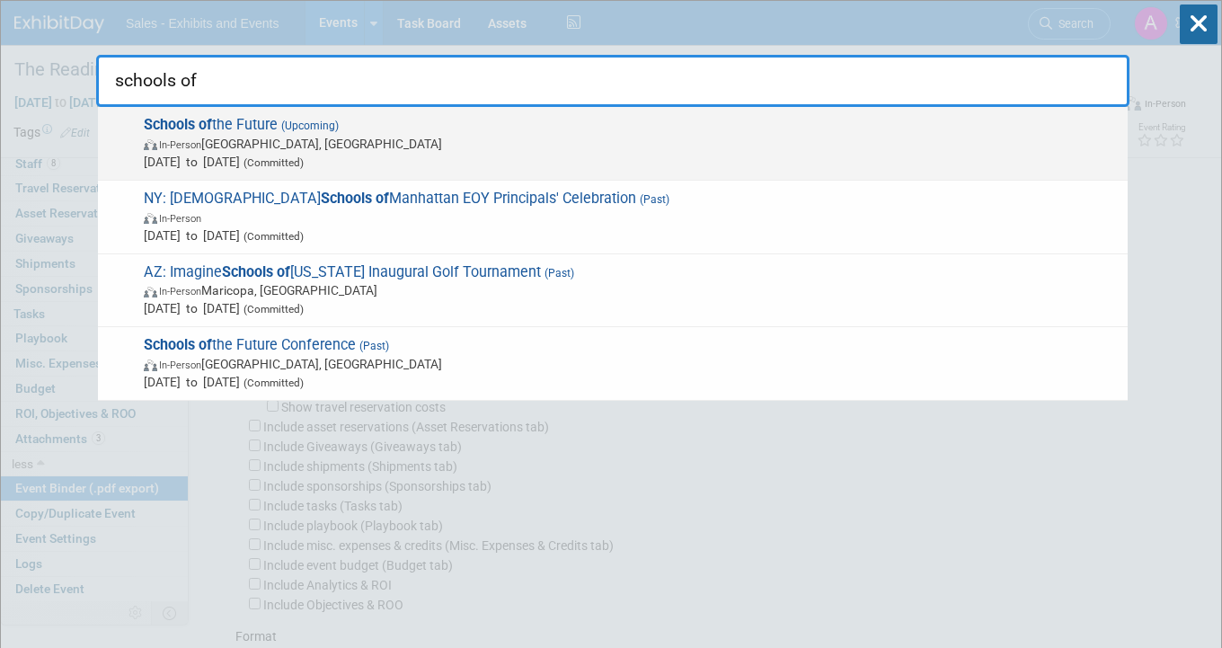
click at [447, 147] on span "In-Person Honolulu, HI" at bounding box center [631, 144] width 975 height 18
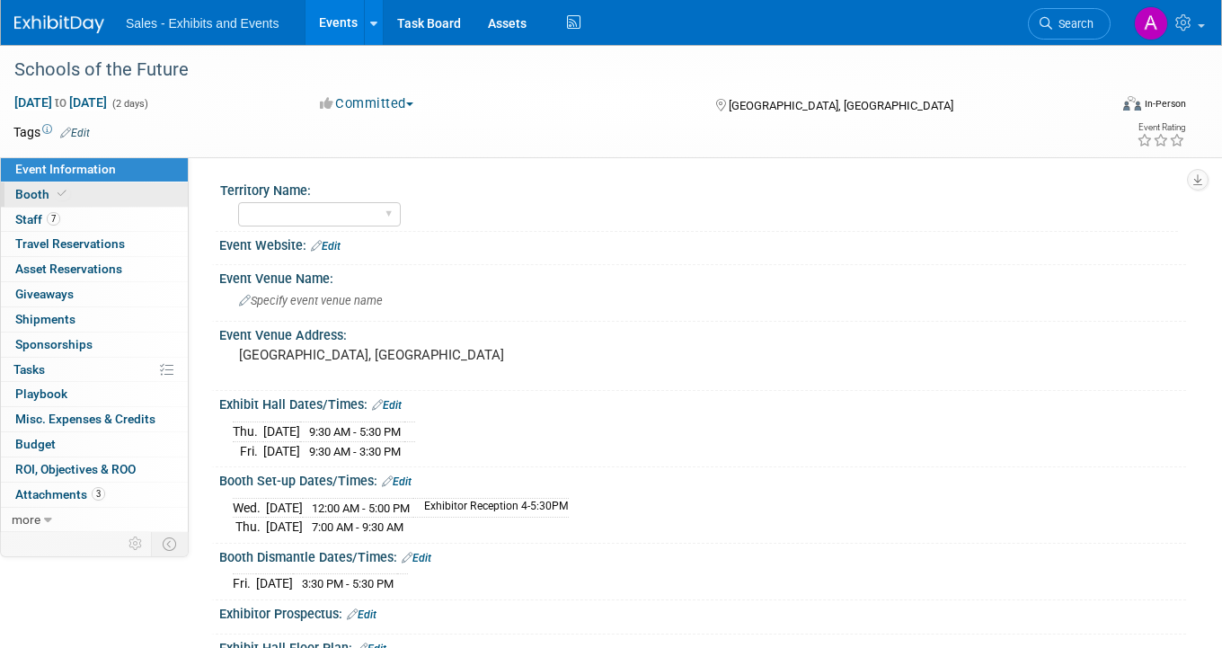
click at [74, 194] on link "Booth" at bounding box center [94, 194] width 187 height 24
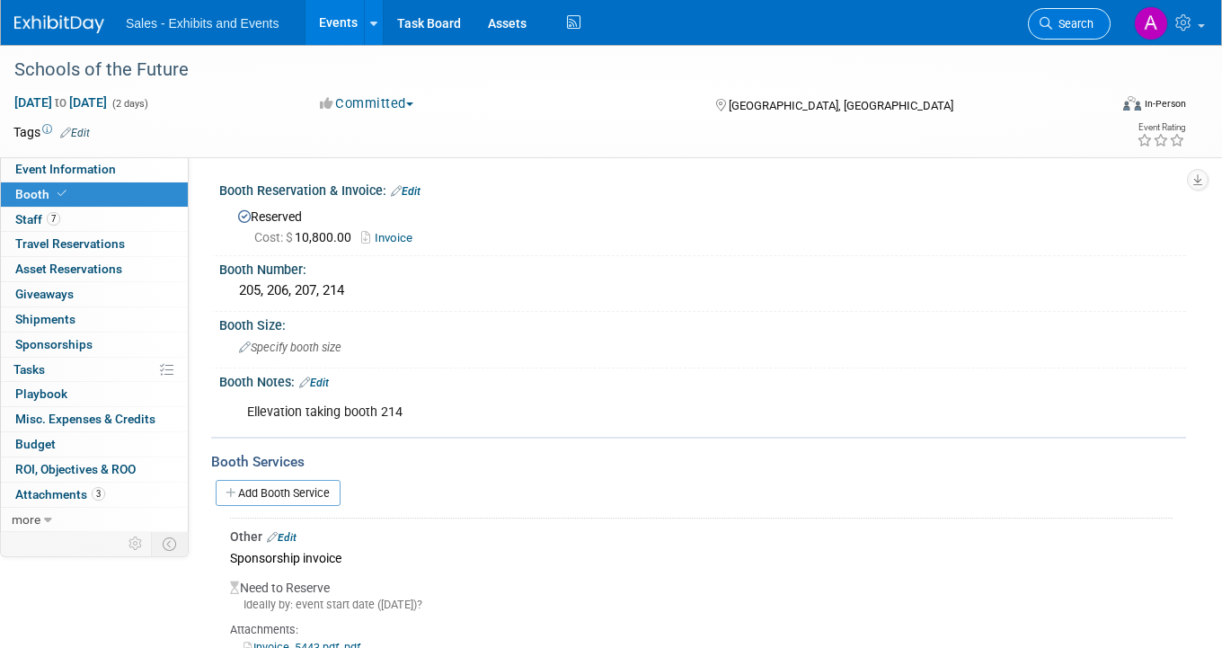
click at [1086, 34] on link "Search" at bounding box center [1069, 23] width 83 height 31
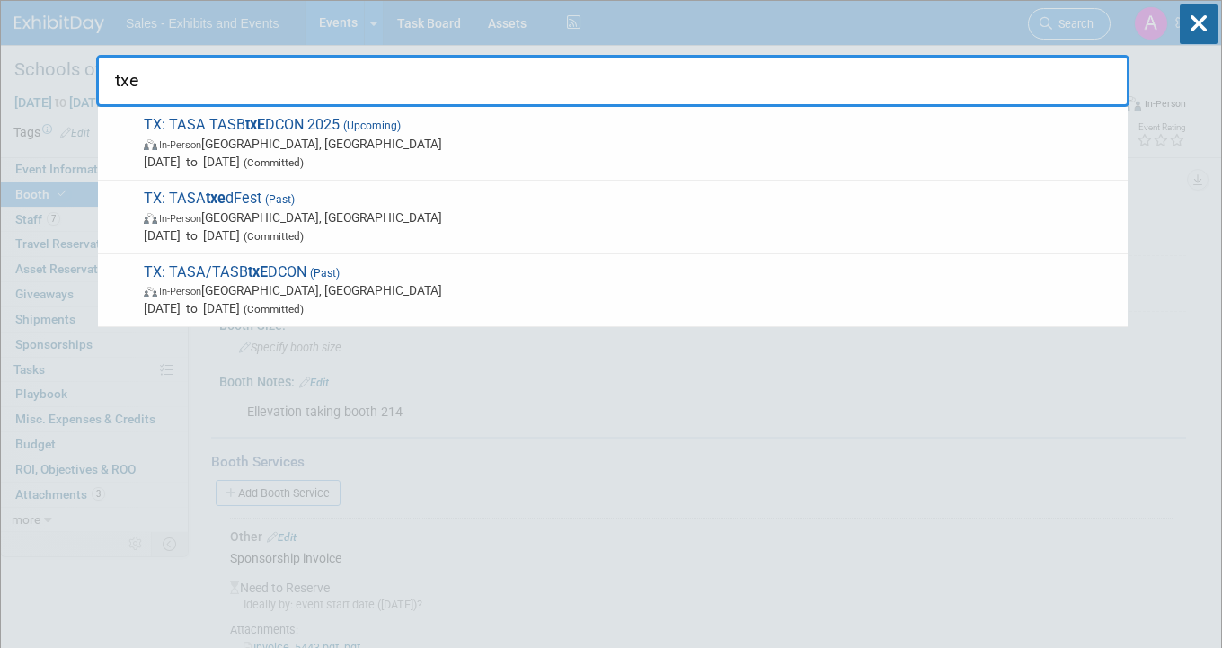
type input "txed"
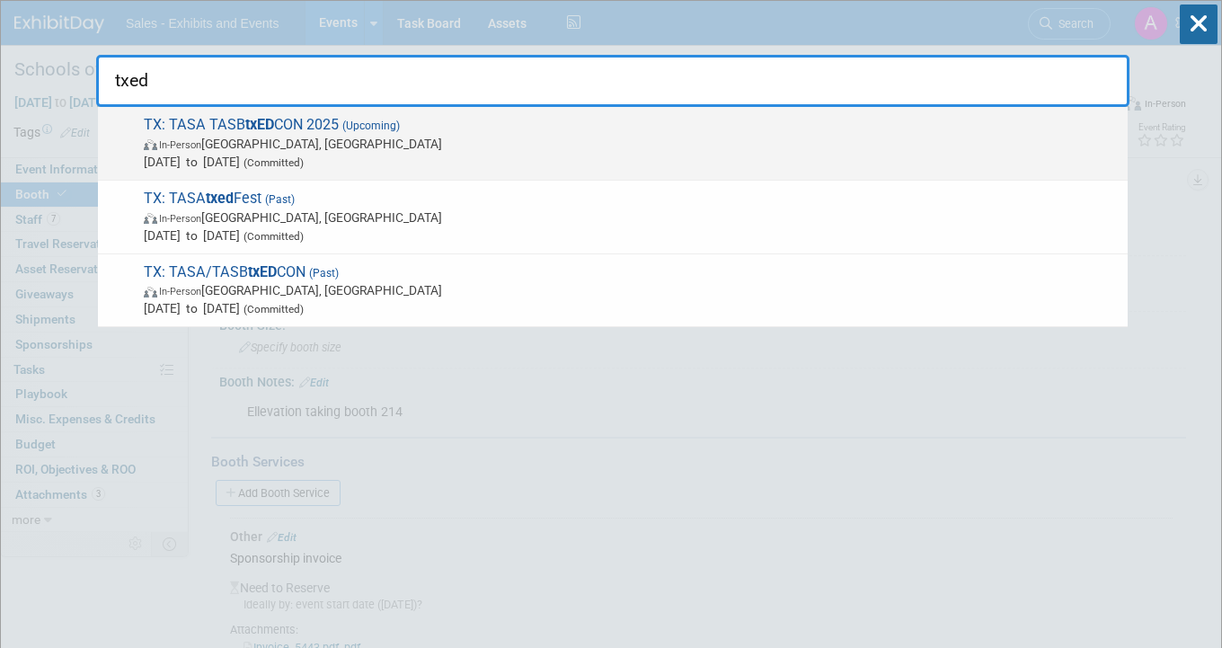
click at [437, 132] on span "TX: TASA TASB txED CON 2025 (Upcoming) In-Person Houston, TX Sep 10, 2025 to Se…" at bounding box center [628, 143] width 981 height 55
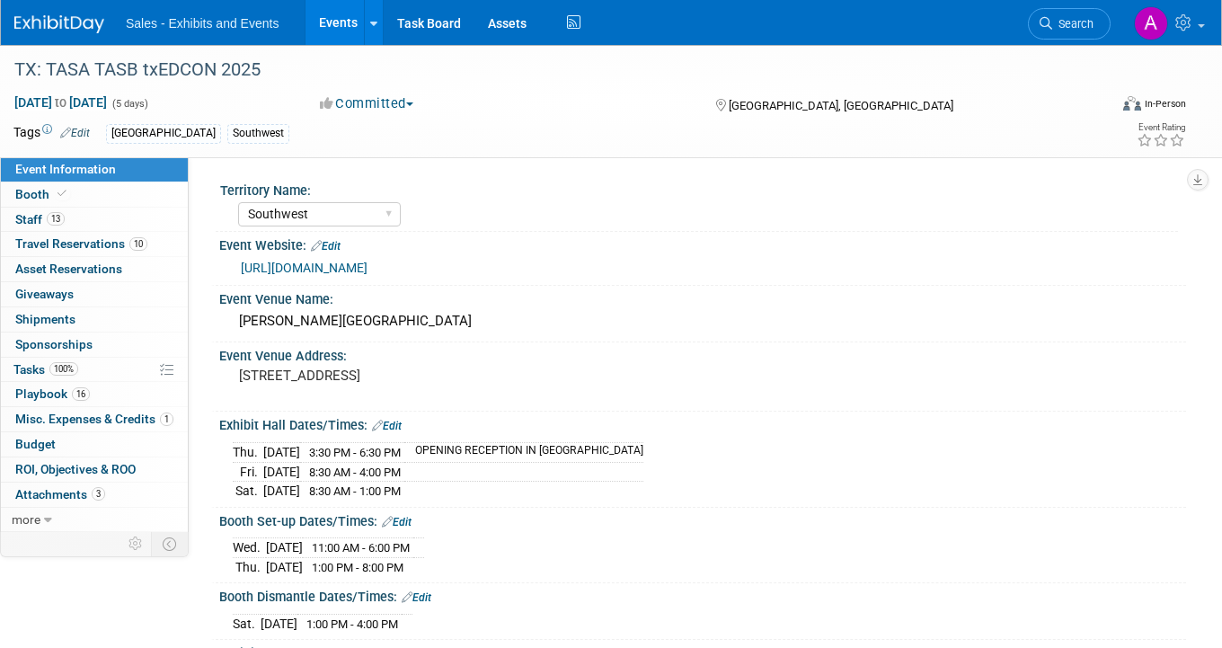
select select "Southwest"
